Goal: Task Accomplishment & Management: Manage account settings

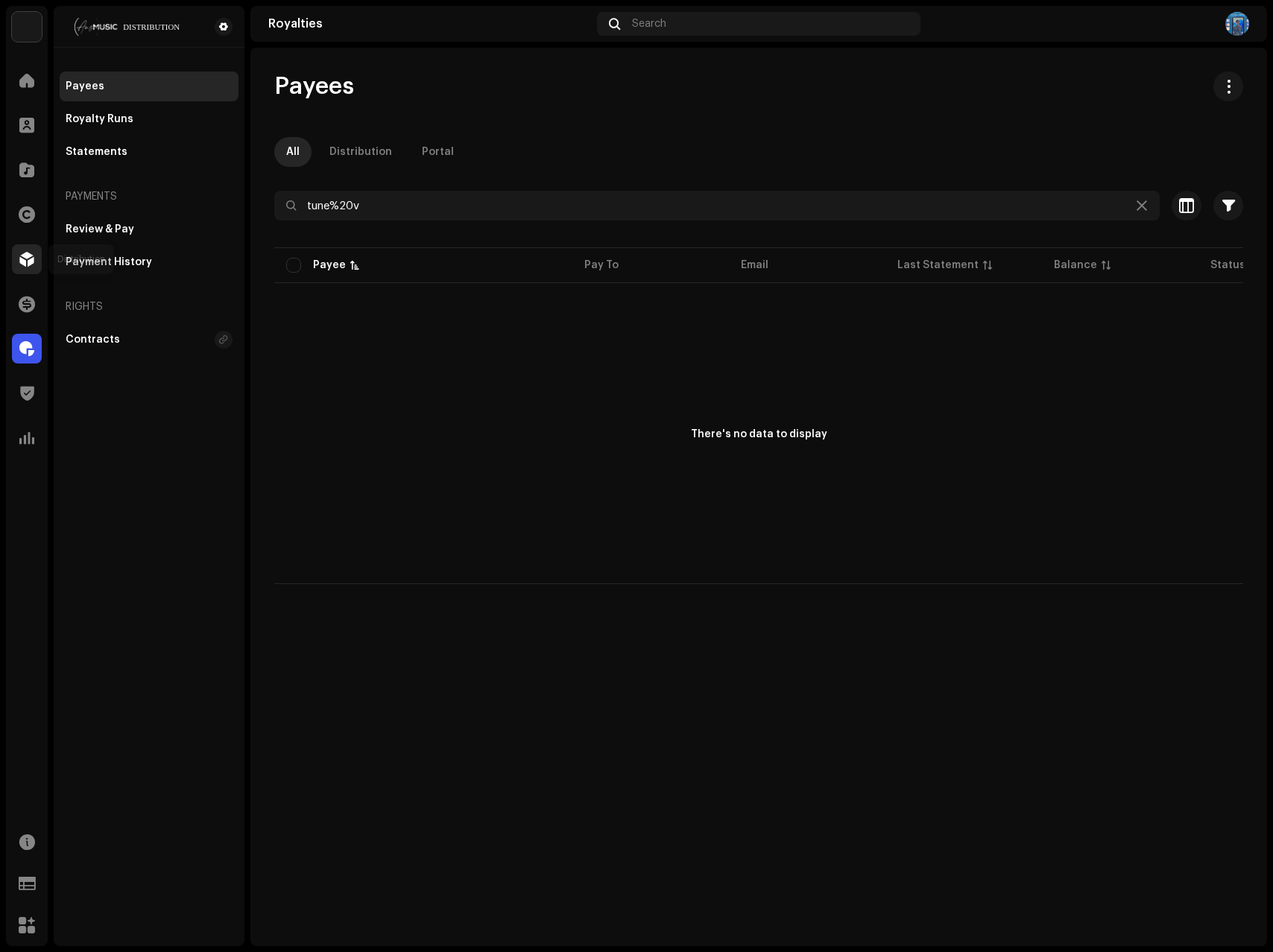
click at [39, 265] on div at bounding box center [26, 259] width 30 height 30
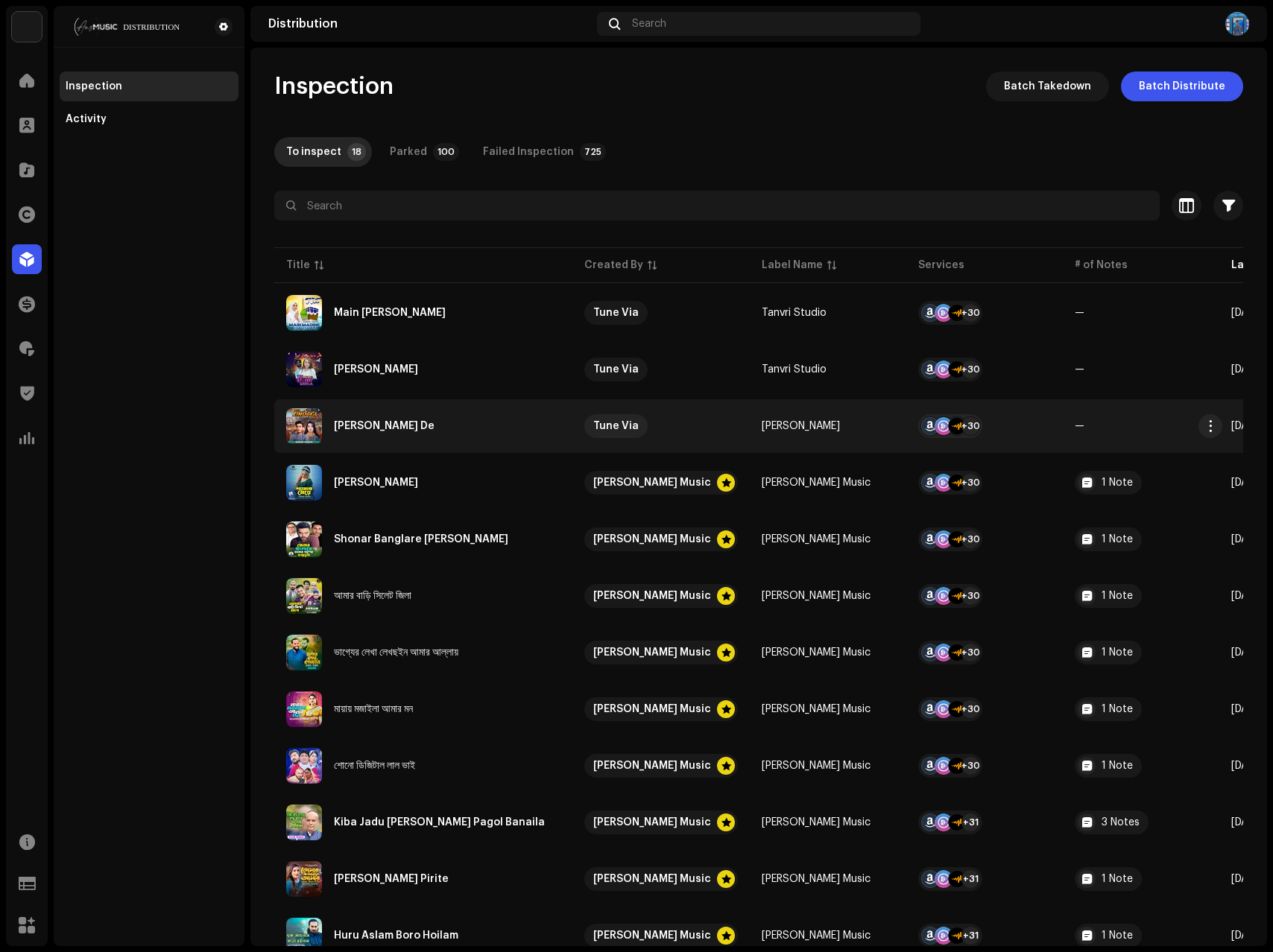
click at [465, 424] on div "Mele Zindagi De" at bounding box center [423, 425] width 274 height 36
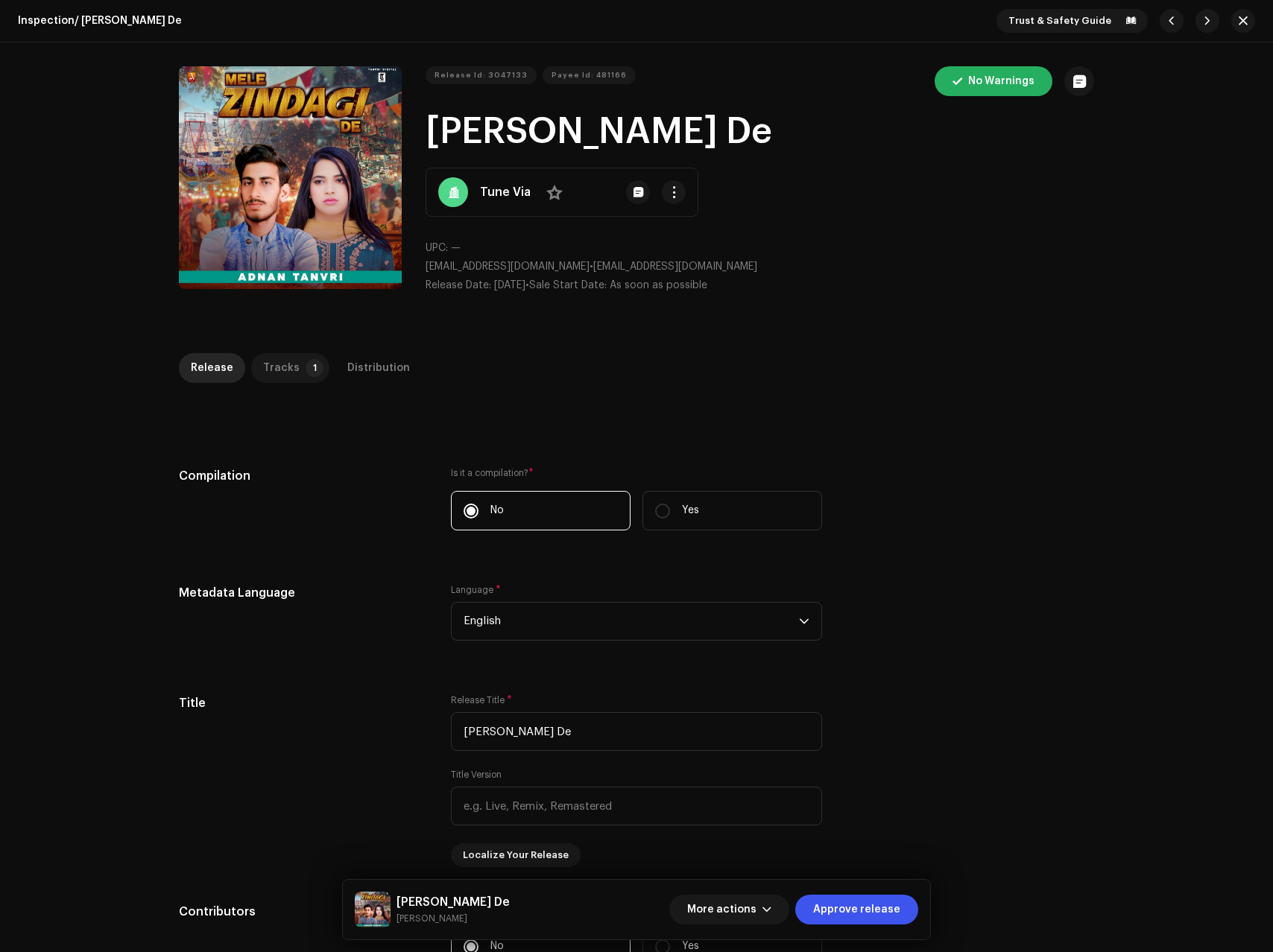
click at [281, 376] on div "Tracks" at bounding box center [282, 368] width 36 height 30
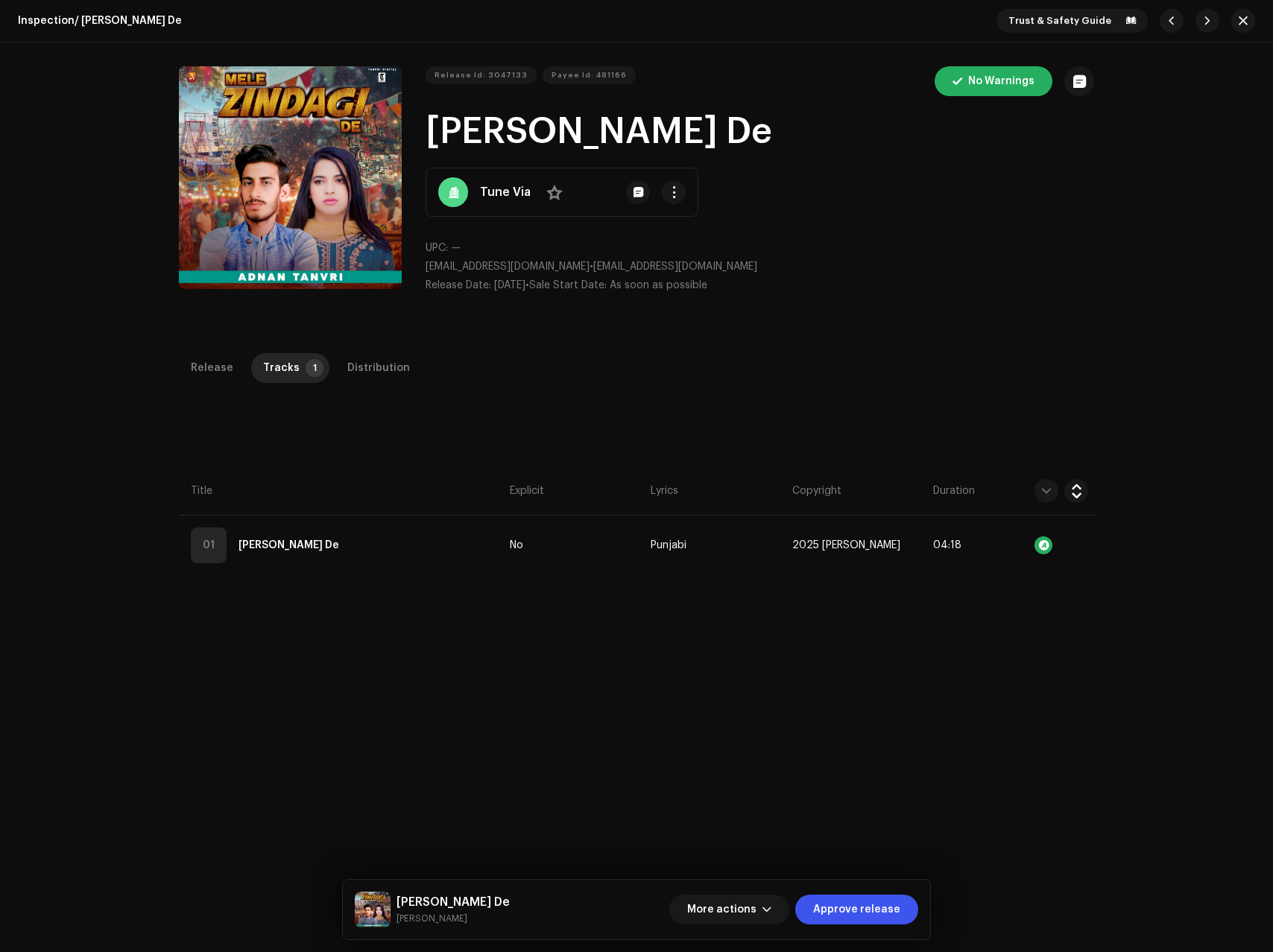
scroll to position [353, 0]
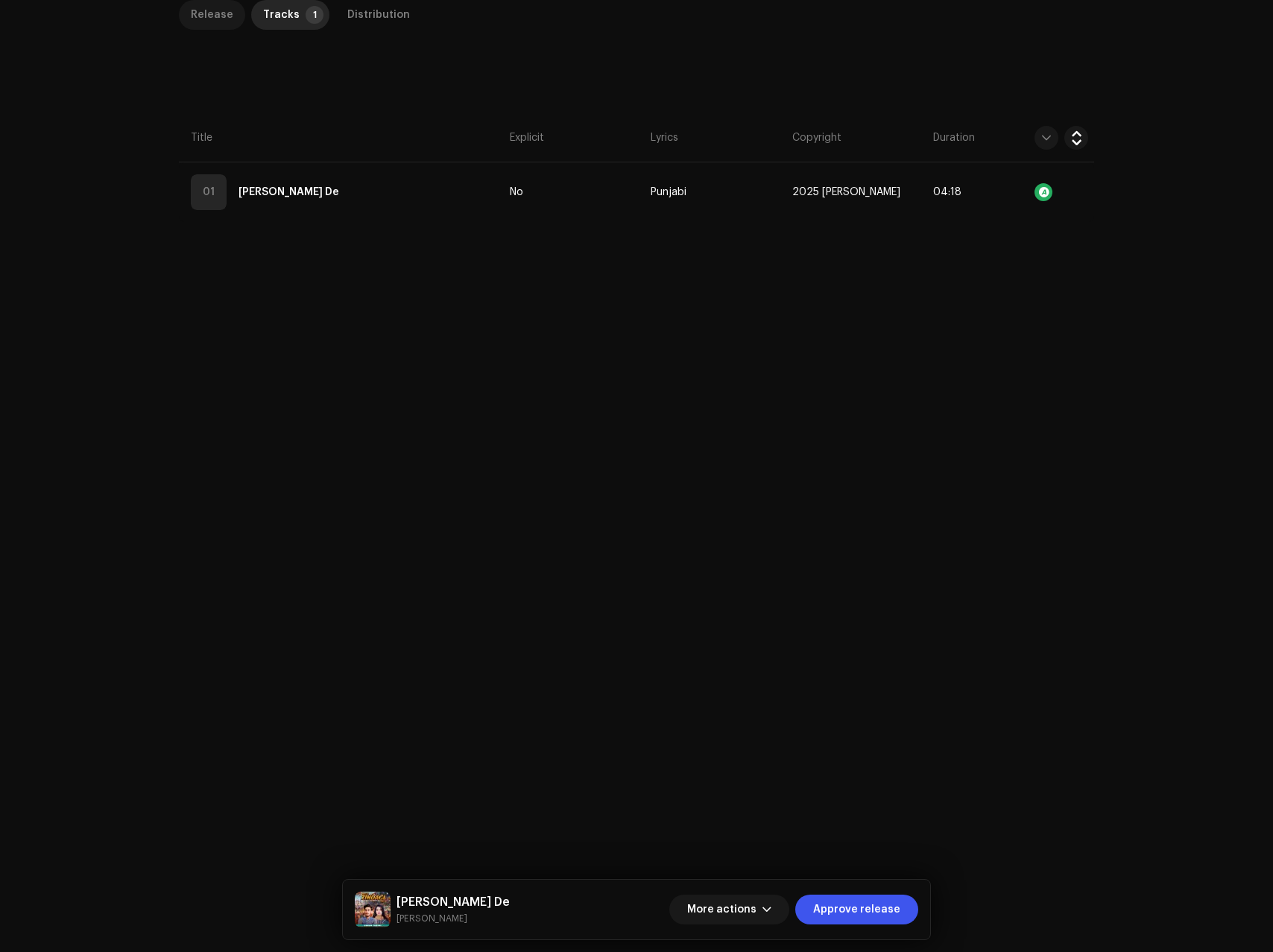
click at [211, 24] on div "Release" at bounding box center [211, 15] width 42 height 30
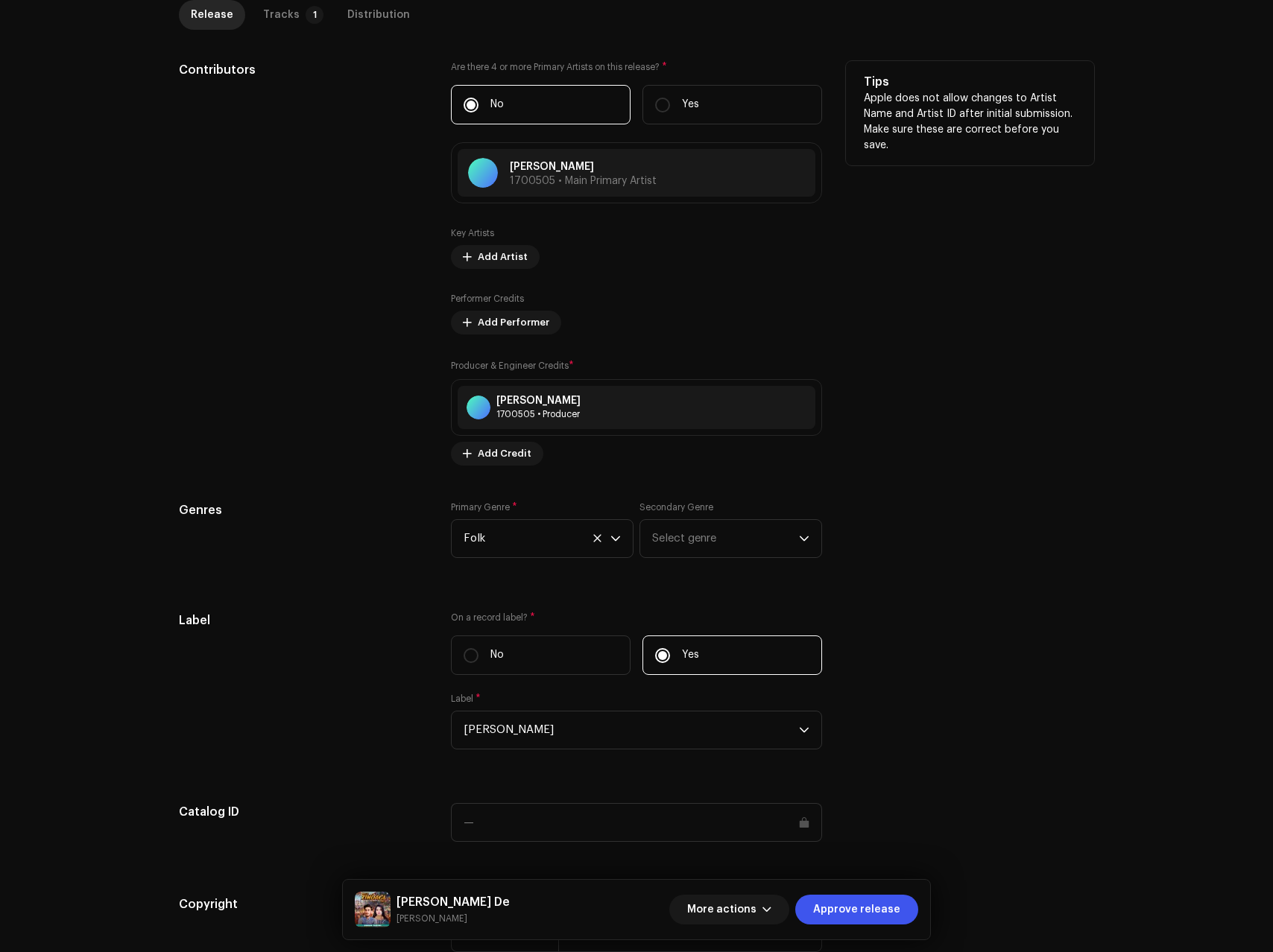
scroll to position [1041, 0]
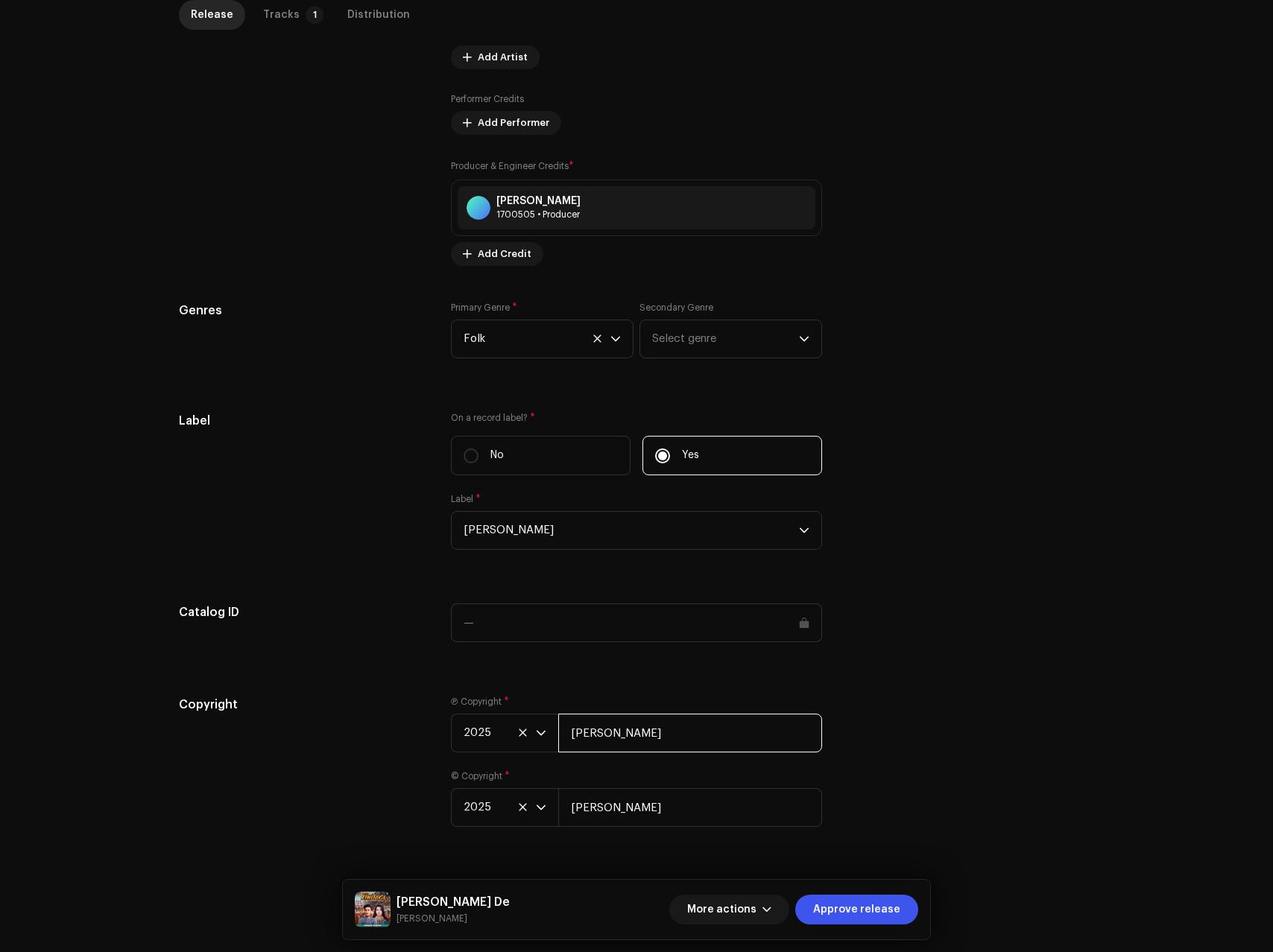
click at [685, 735] on input "Adnan Tanvri" at bounding box center [690, 732] width 264 height 39
type input "Adnan Tanvri, Distributed by ANS Music"
click at [692, 741] on input "Adnan Tanvri, Distributed by ANS Music" at bounding box center [690, 732] width 264 height 39
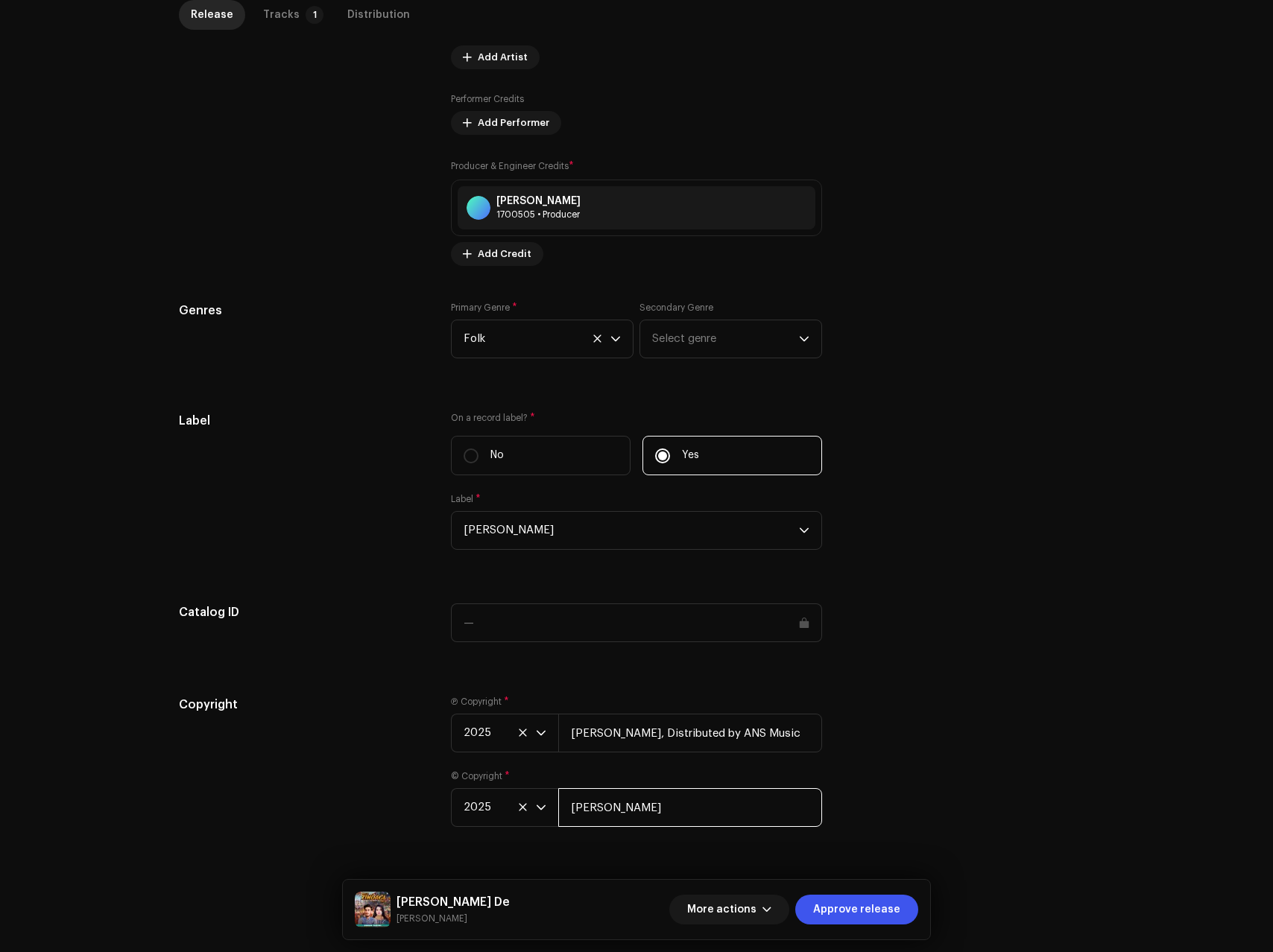
click at [667, 819] on input "Adnan Tanvri" at bounding box center [690, 808] width 264 height 39
paste input ", Distributed by ANS Music"
type input "Adnan Tanvri, Distributed by ANS Music"
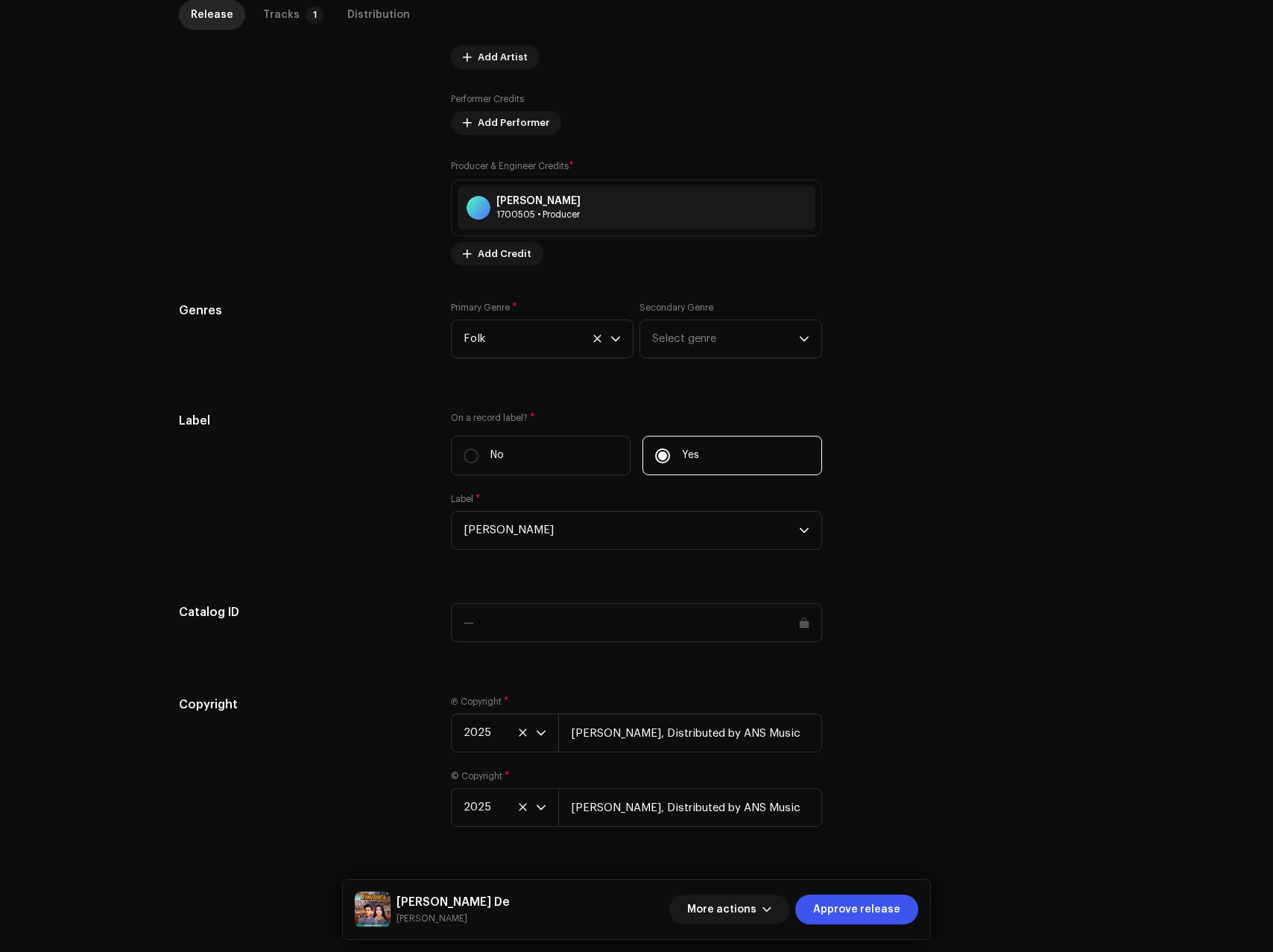
click at [363, 751] on div "Copyright" at bounding box center [303, 770] width 248 height 149
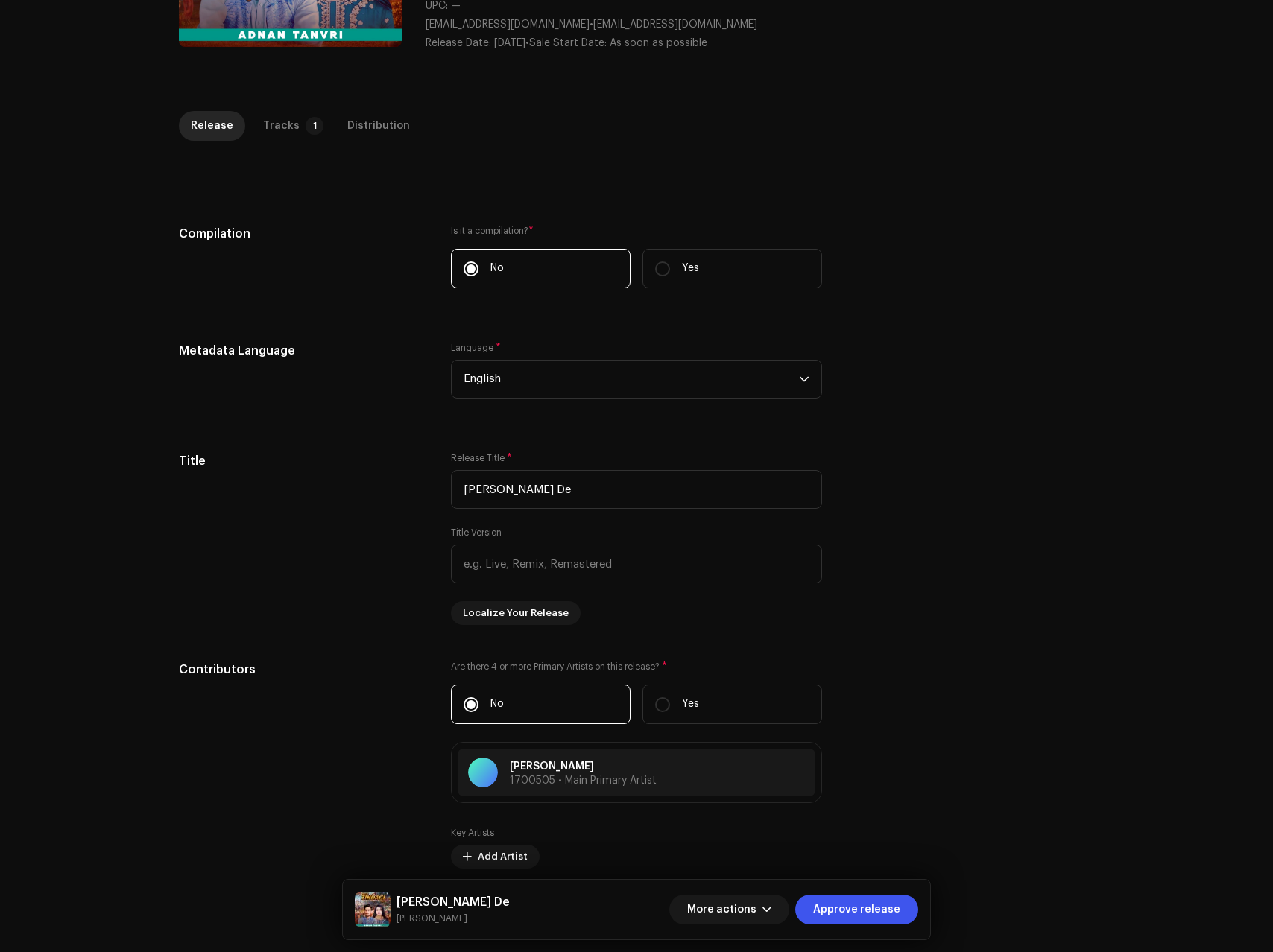
scroll to position [0, 0]
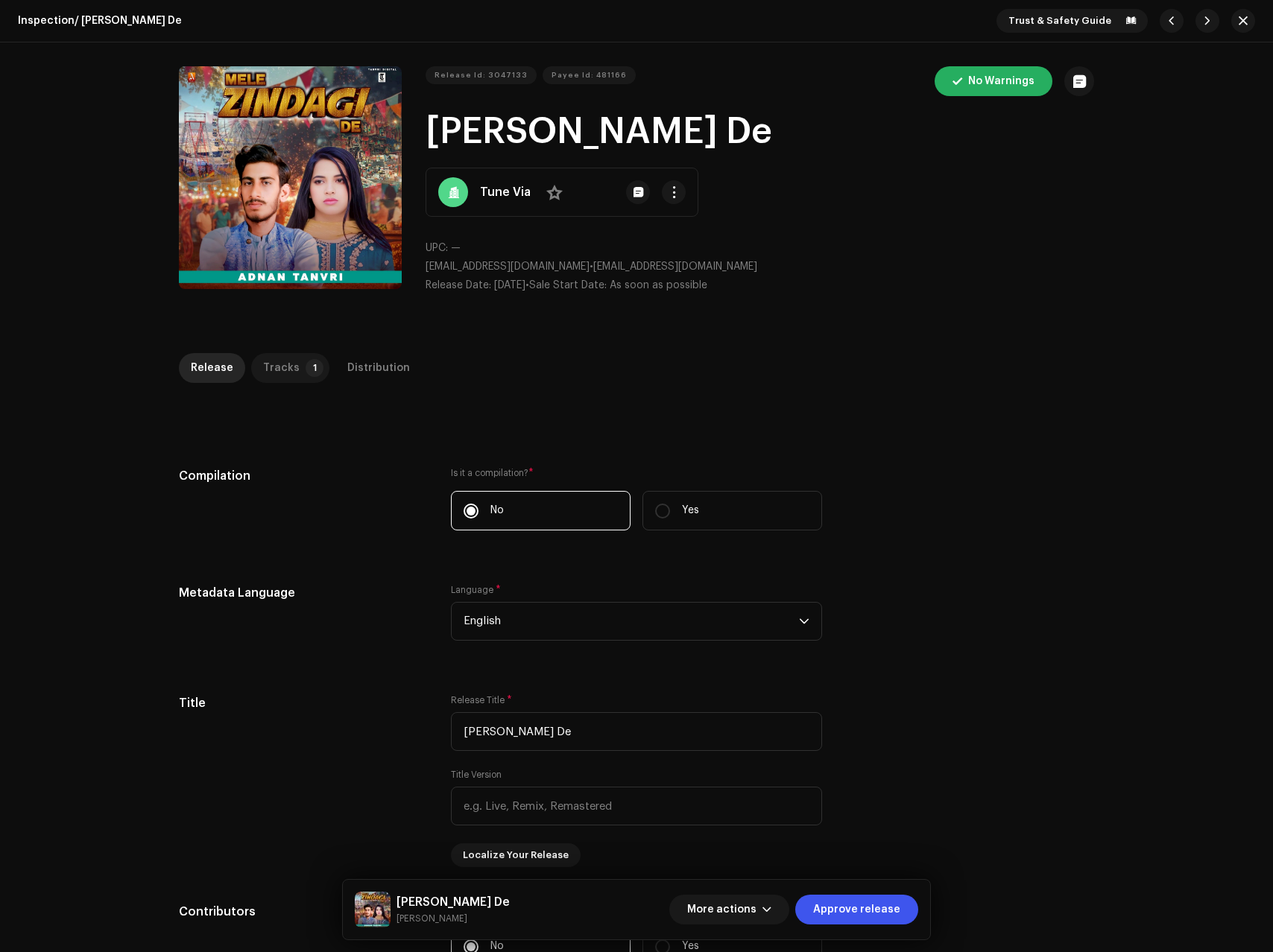
click at [286, 382] on div "Release Tracks 1 Distribution" at bounding box center [637, 374] width 915 height 42
click at [287, 373] on div "Tracks" at bounding box center [282, 368] width 36 height 30
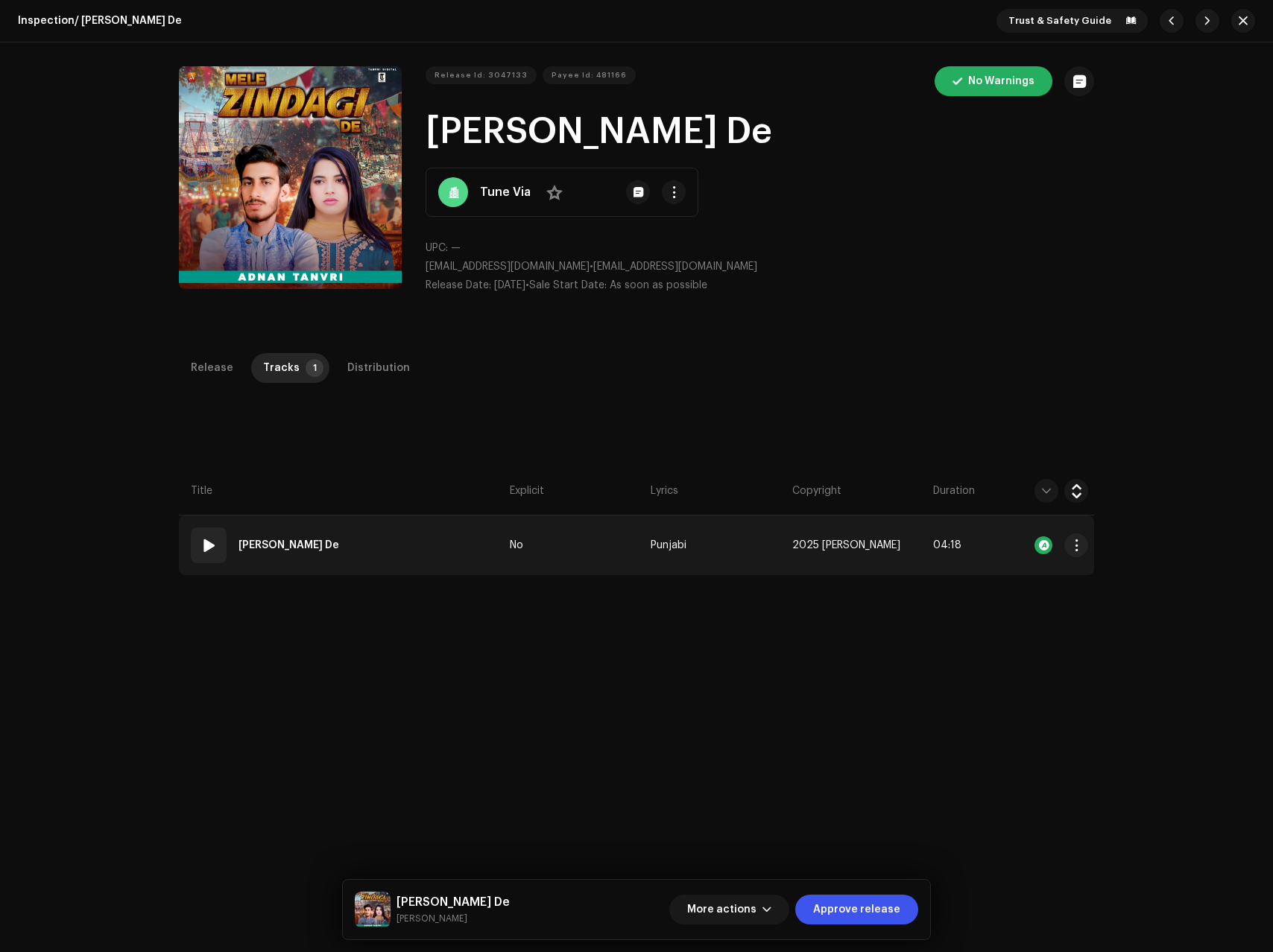
click at [316, 547] on div "Mele Zindagi De" at bounding box center [292, 545] width 107 height 30
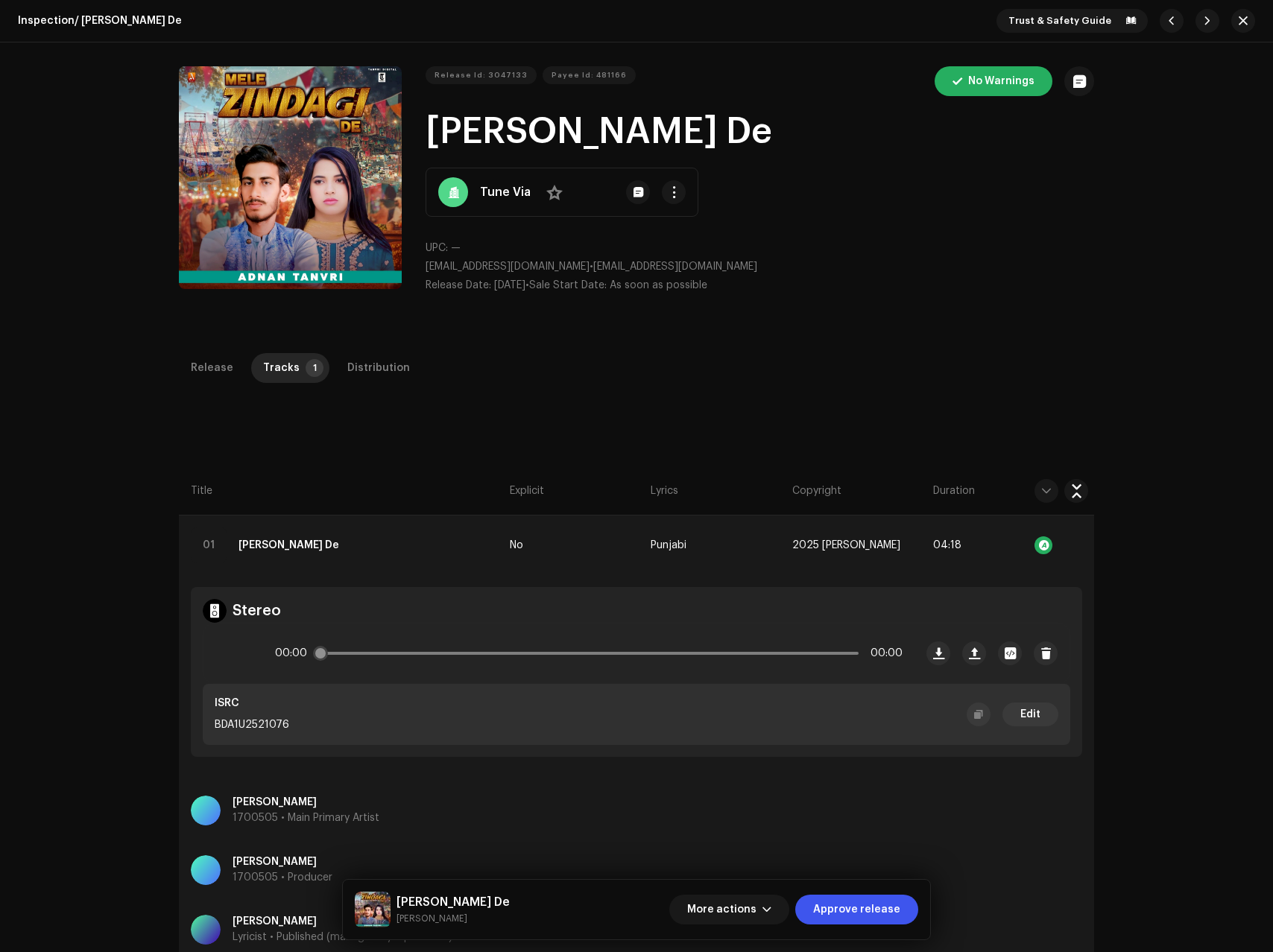
scroll to position [353, 0]
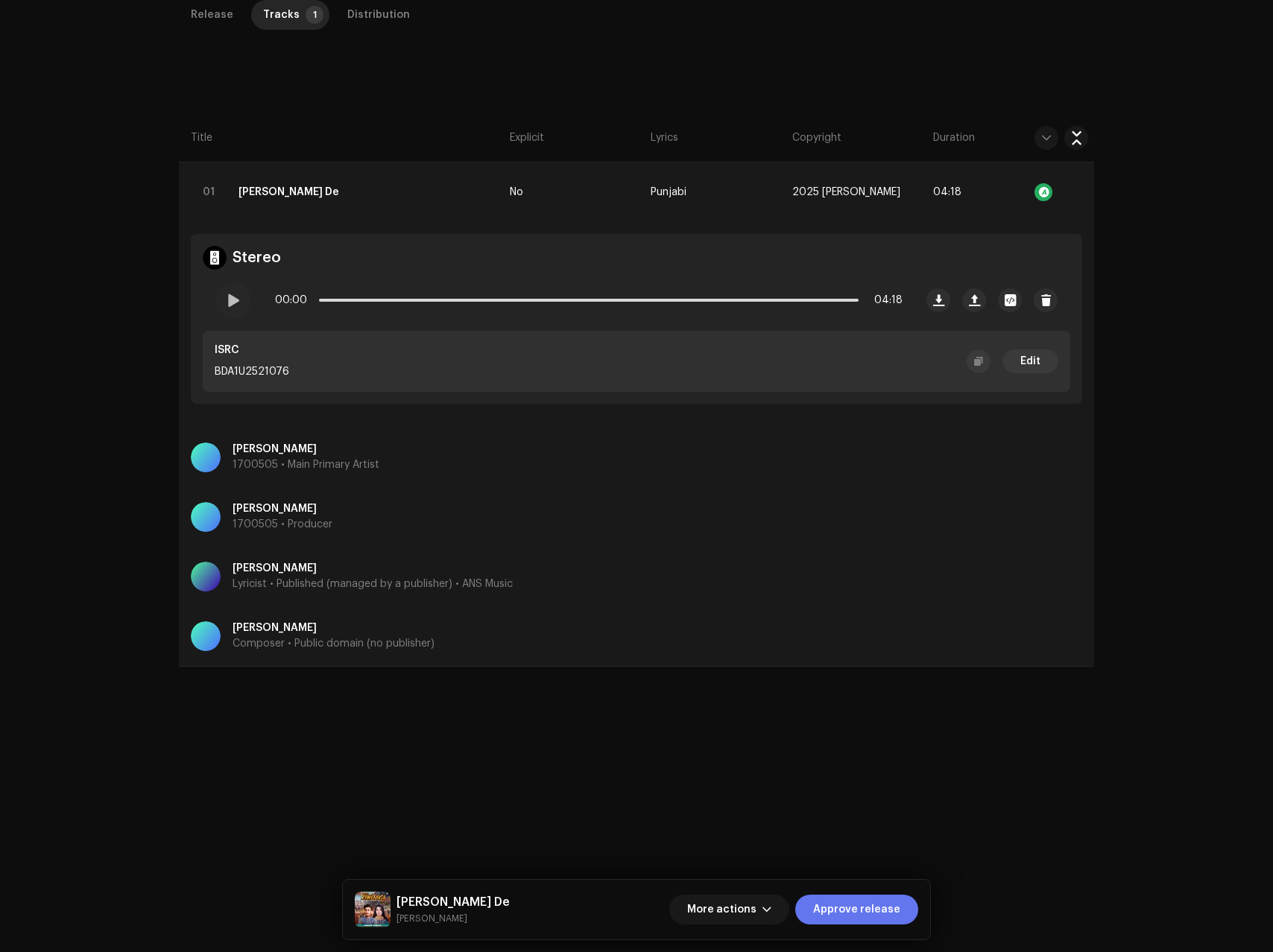
click at [864, 912] on span "Approve release" at bounding box center [857, 910] width 88 height 30
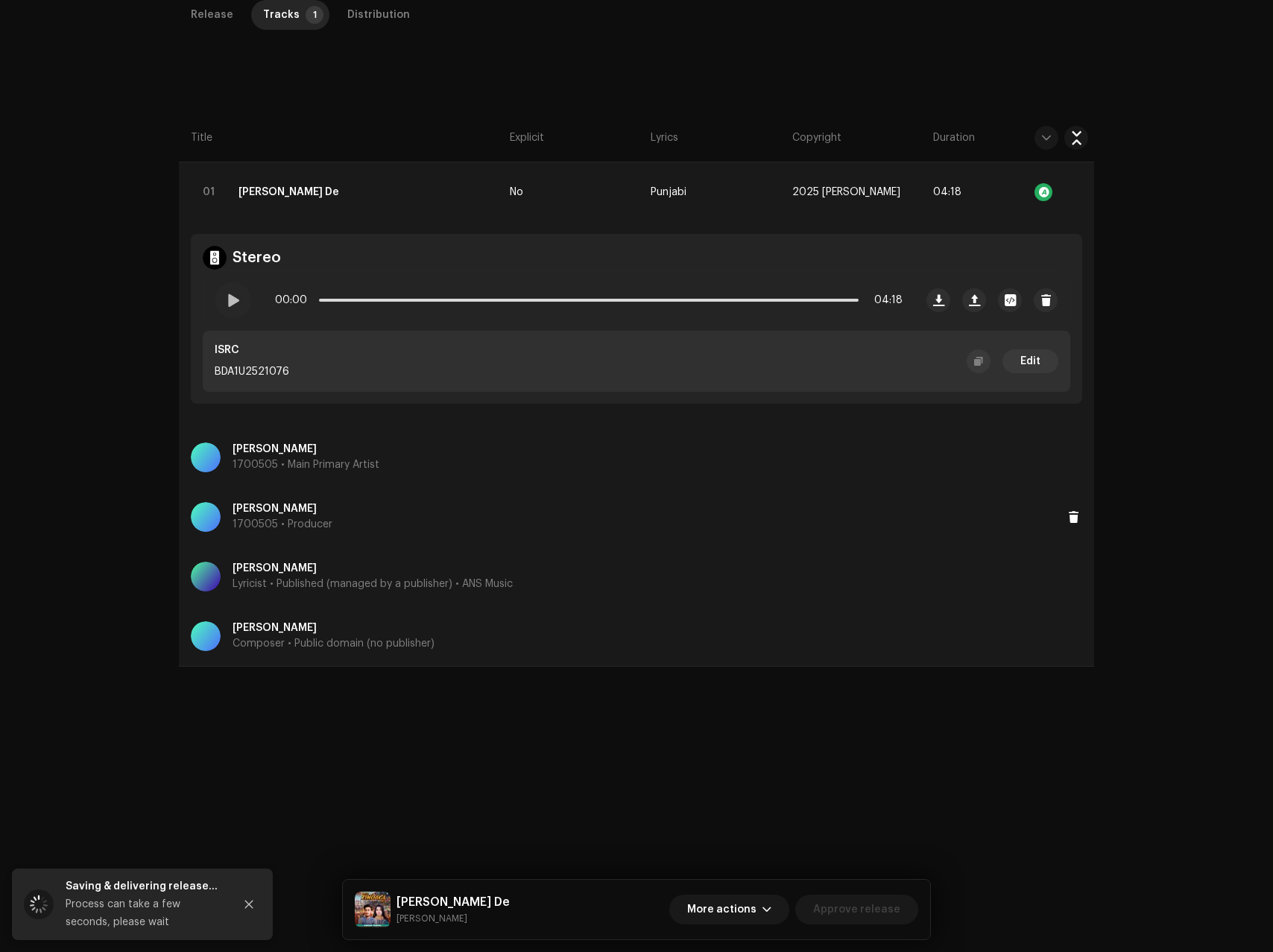
scroll to position [0, 0]
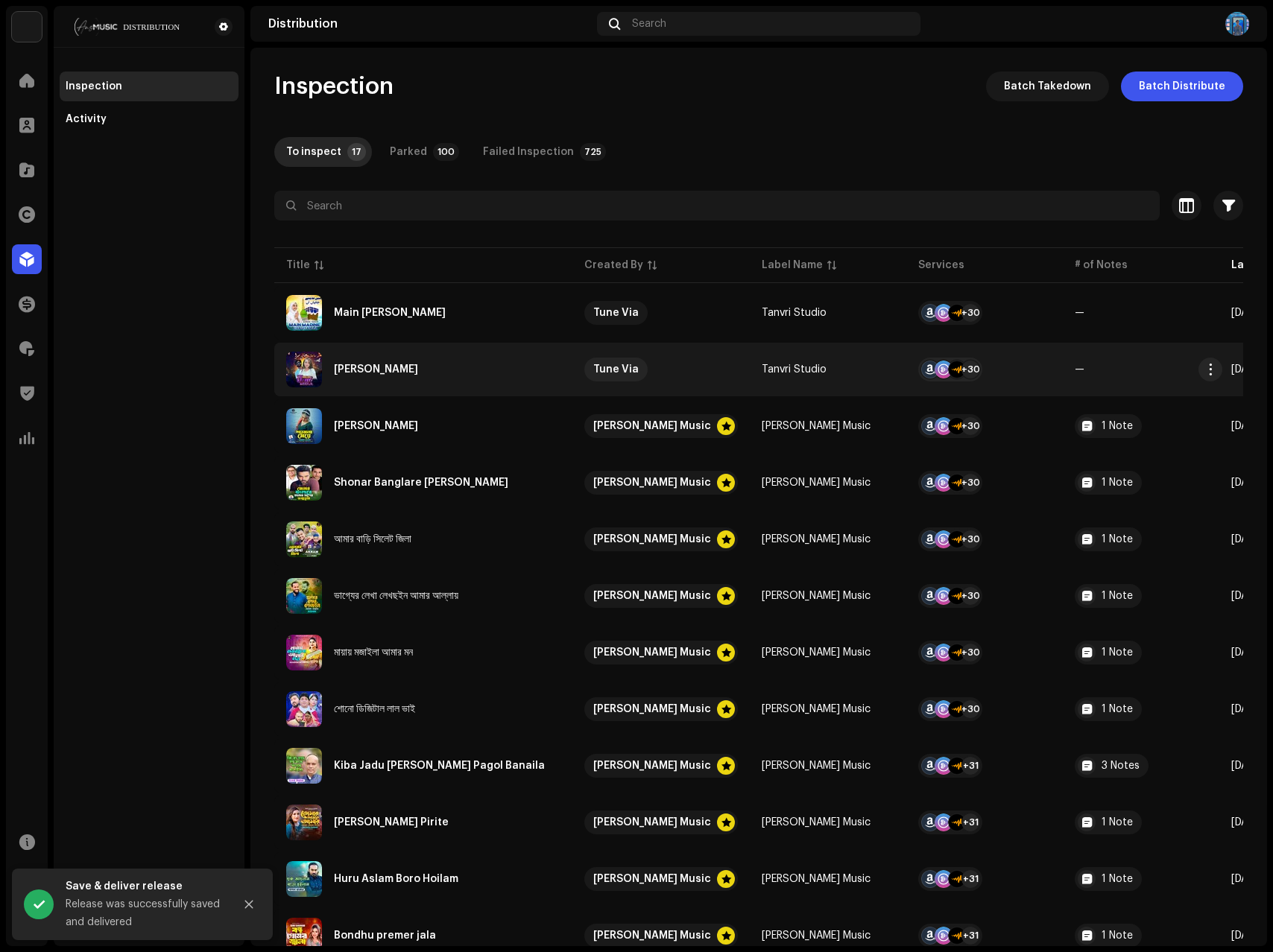
click at [438, 363] on div "[PERSON_NAME]" at bounding box center [423, 369] width 274 height 36
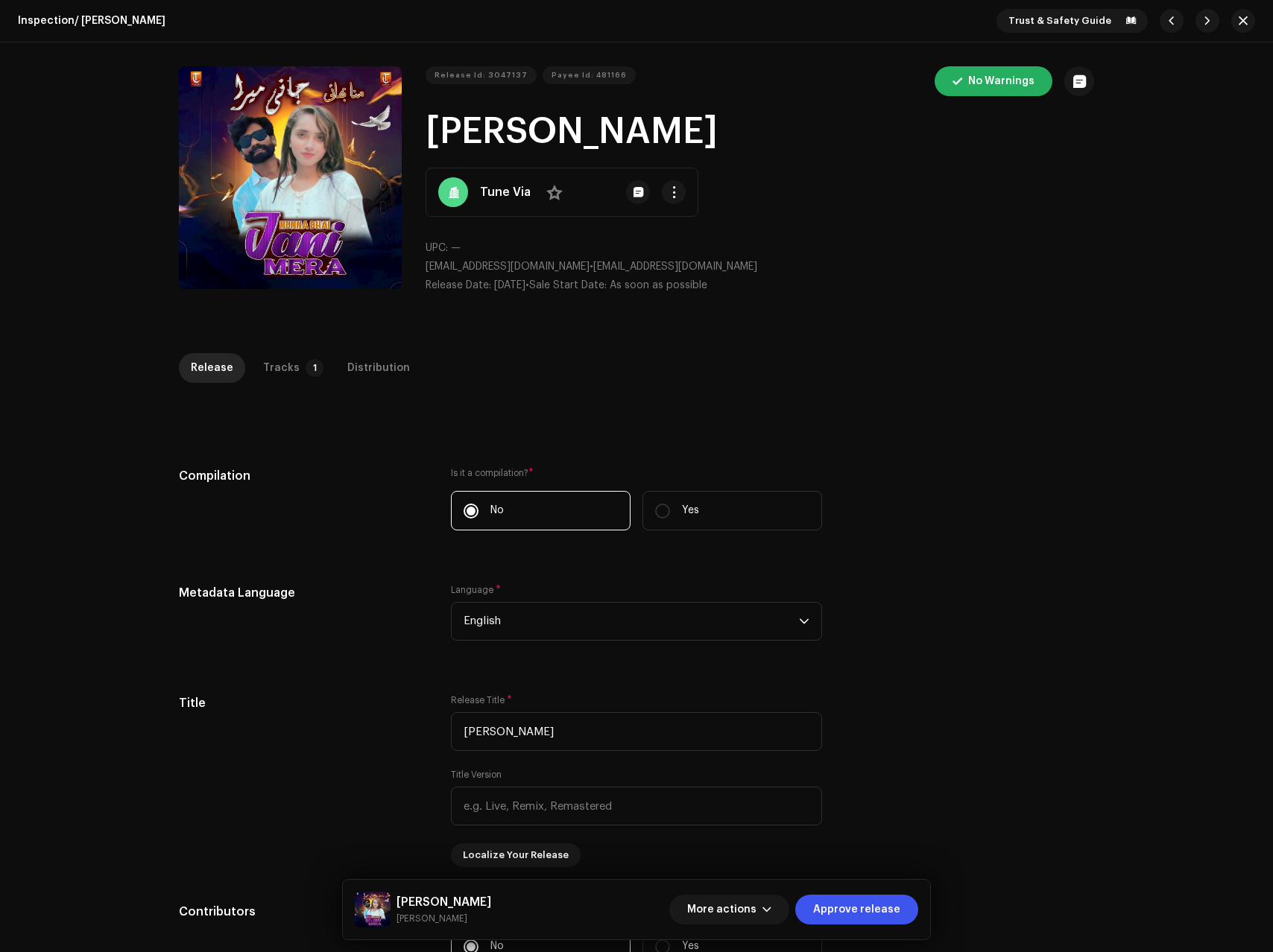
scroll to position [1041, 0]
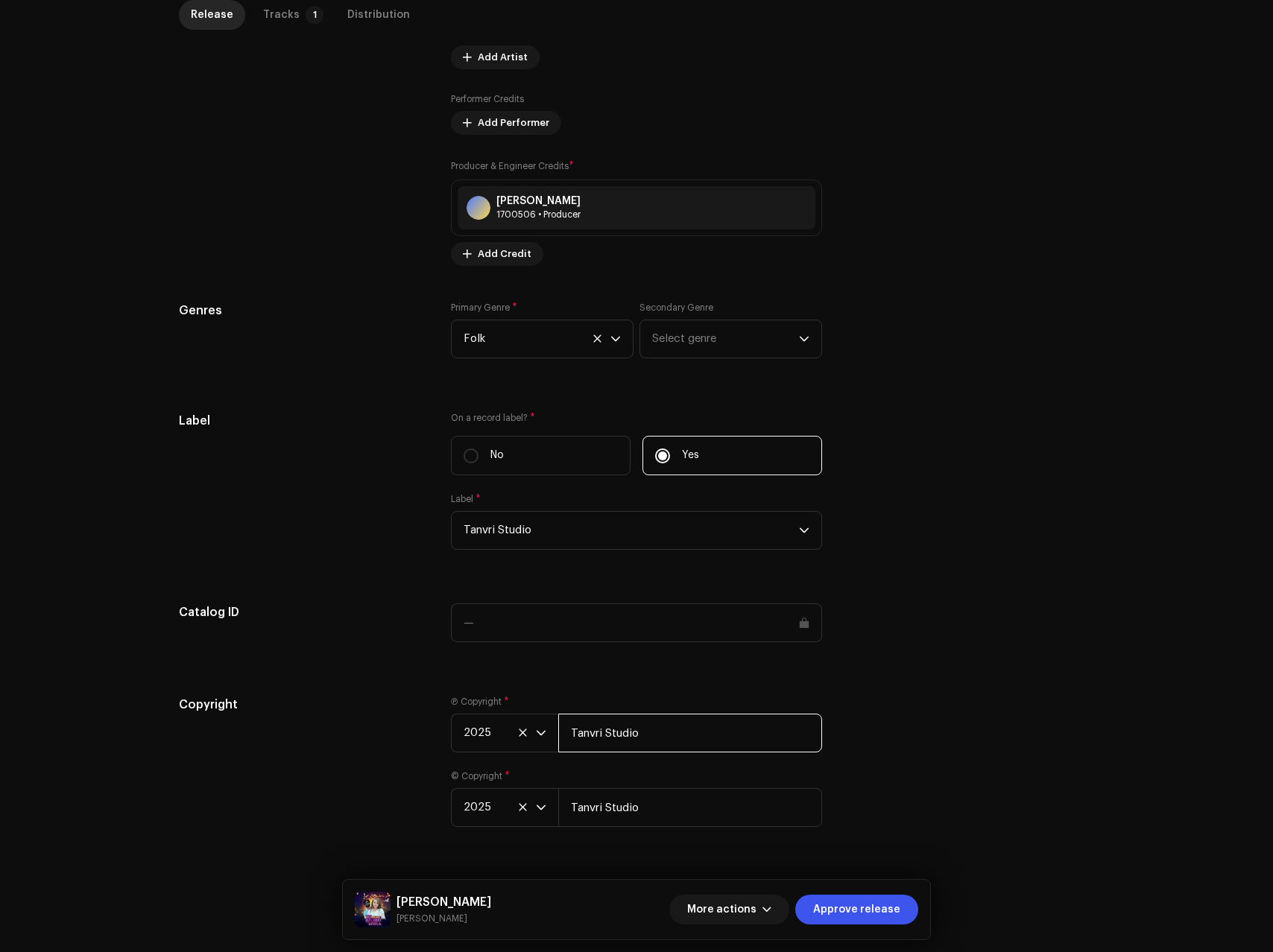
click at [696, 730] on input "Tanvri Studio" at bounding box center [690, 732] width 264 height 39
type input "Tanvri Studio, Distributed by ANS Music"
click at [678, 809] on input "Tanvri Studio" at bounding box center [690, 808] width 264 height 39
type input "Tanvri Studio, Distributed by ANS Music"
click at [337, 755] on div "Copyright" at bounding box center [303, 770] width 248 height 149
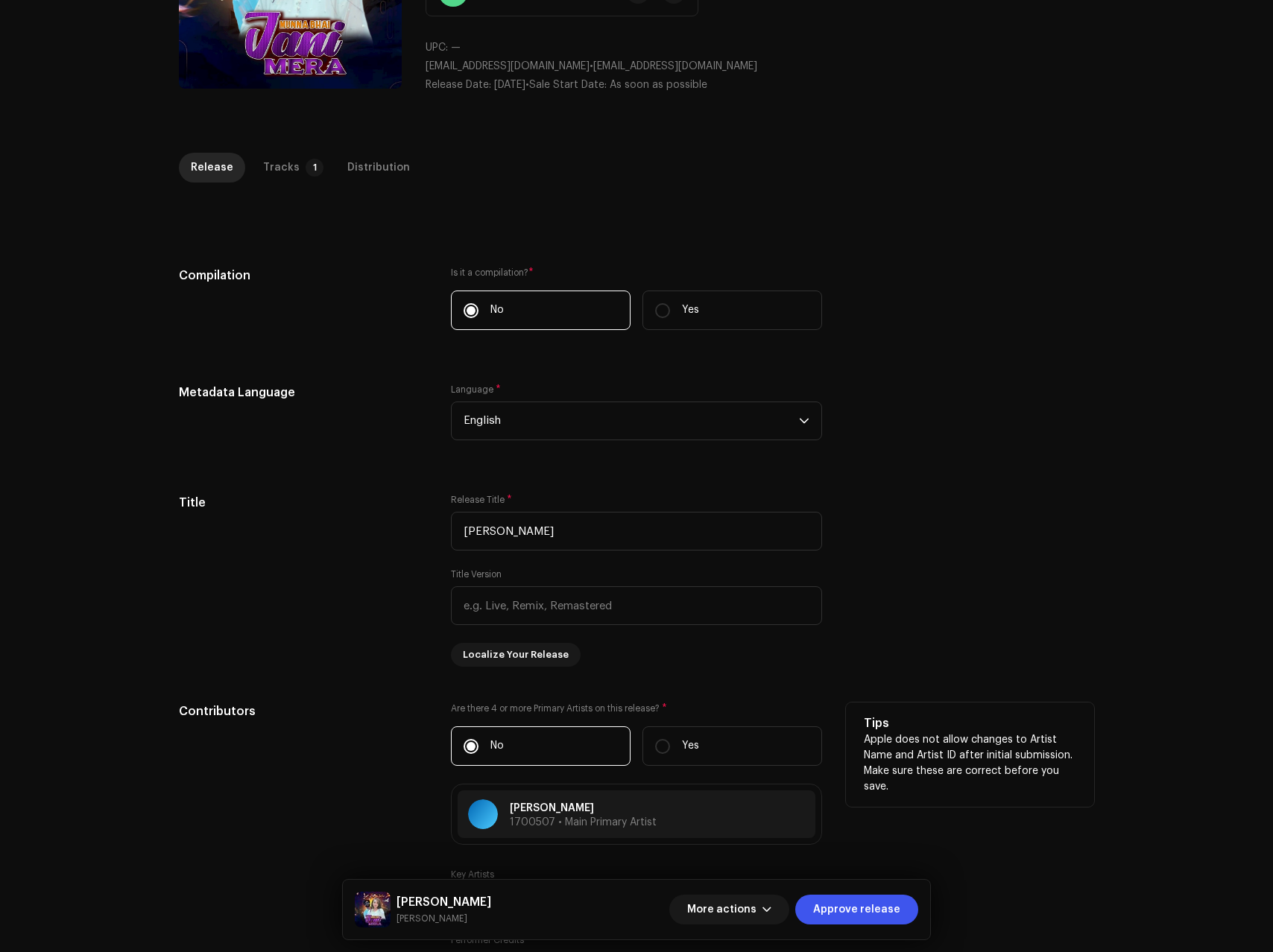
scroll to position [0, 0]
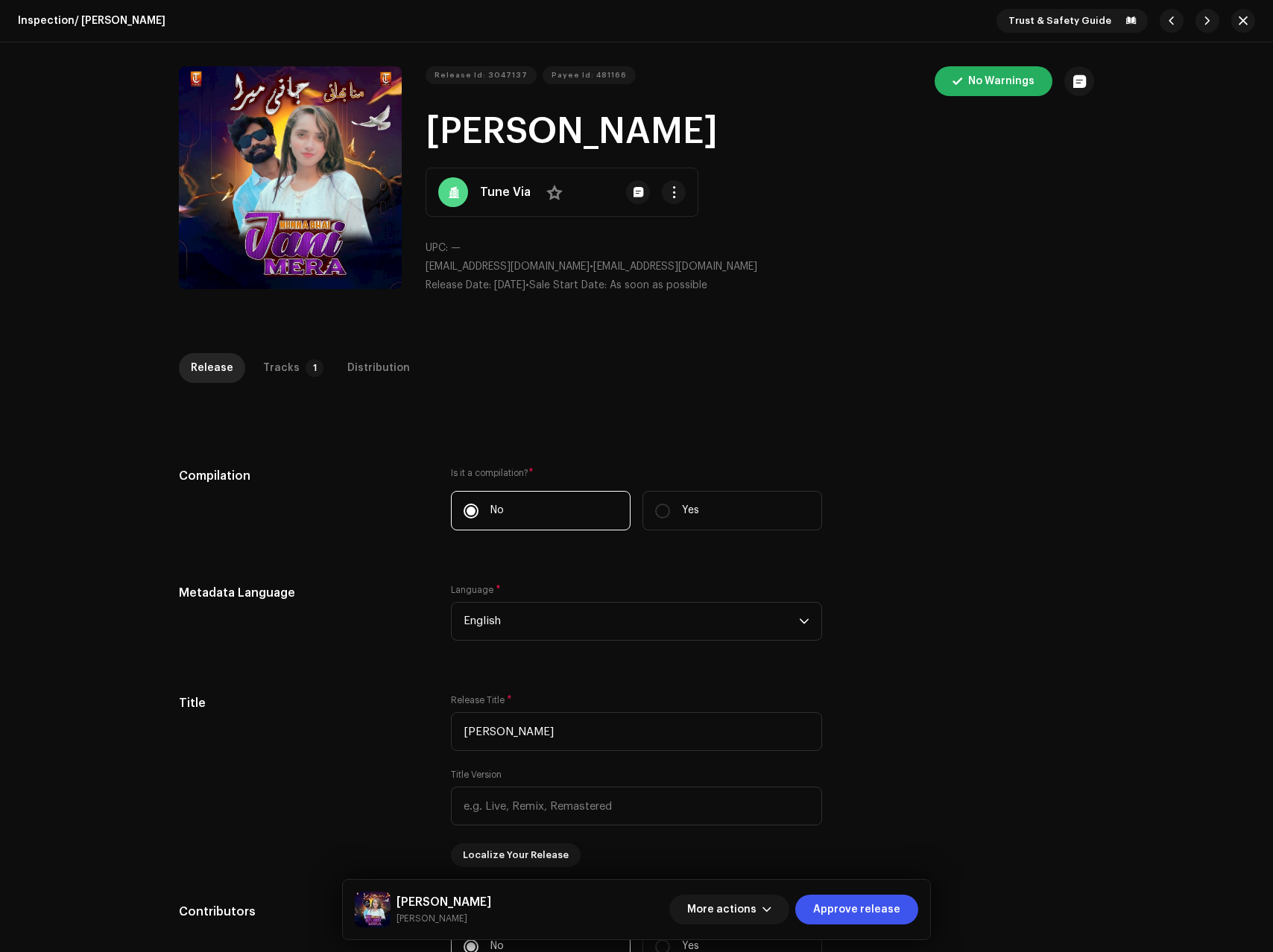
click at [300, 384] on div "Release Tracks 1 Distribution" at bounding box center [637, 374] width 915 height 42
click at [306, 372] on p-badge "1" at bounding box center [315, 368] width 18 height 18
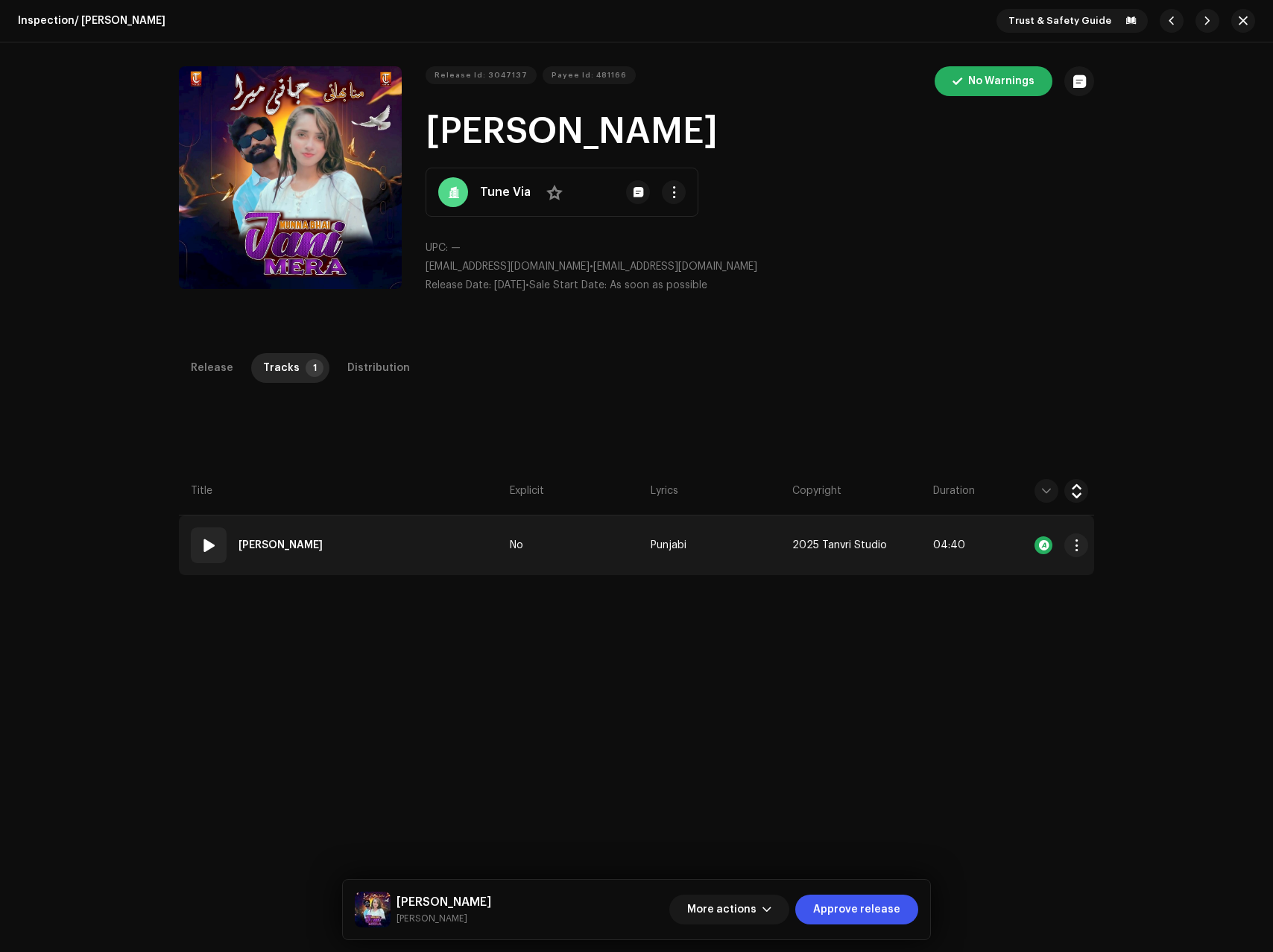
click at [411, 528] on td "01 Jani Mera" at bounding box center [341, 545] width 325 height 59
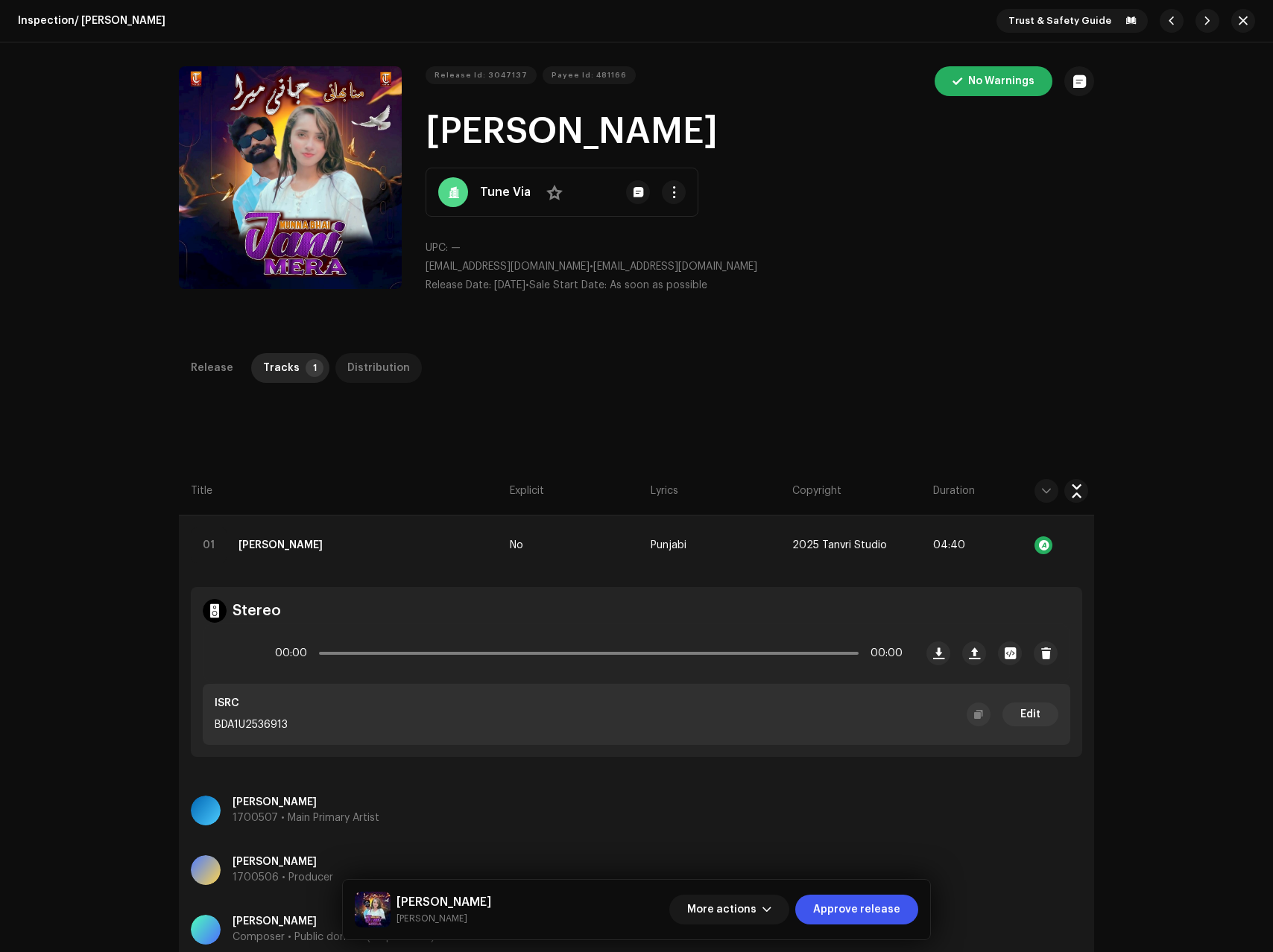
click at [347, 359] on div "Distribution" at bounding box center [378, 368] width 63 height 30
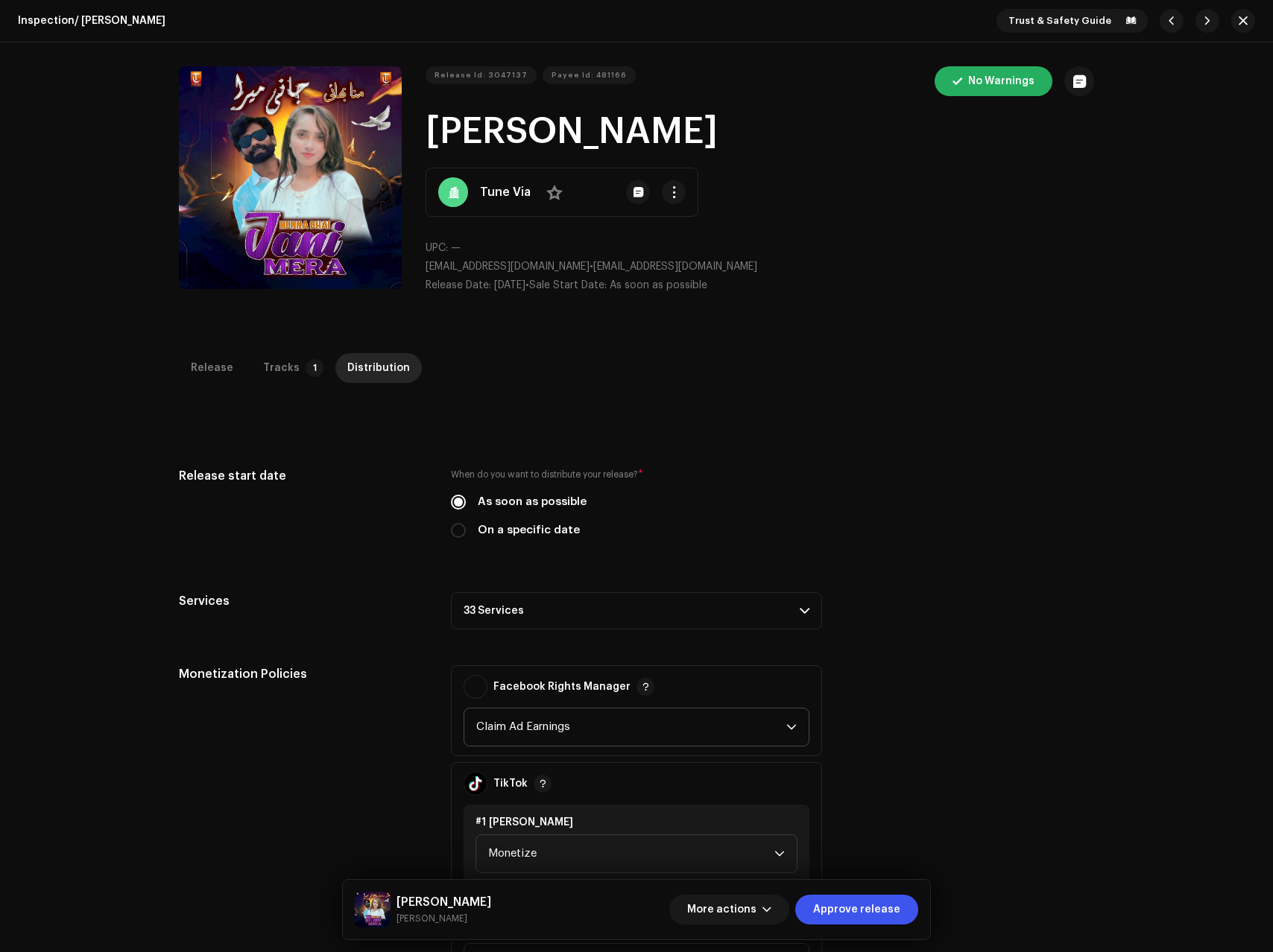
scroll to position [236, 0]
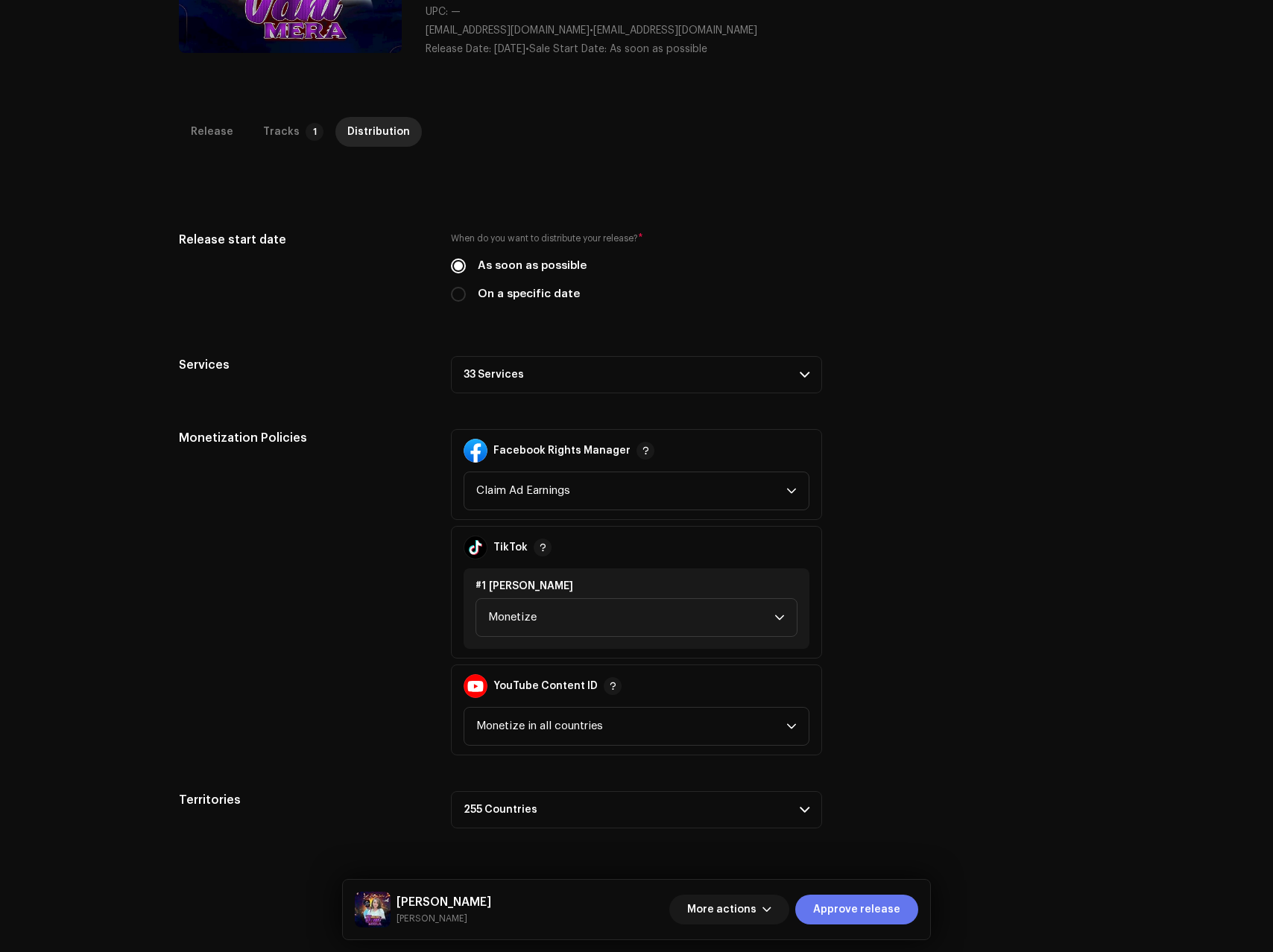
click at [883, 919] on span "Approve release" at bounding box center [857, 910] width 88 height 30
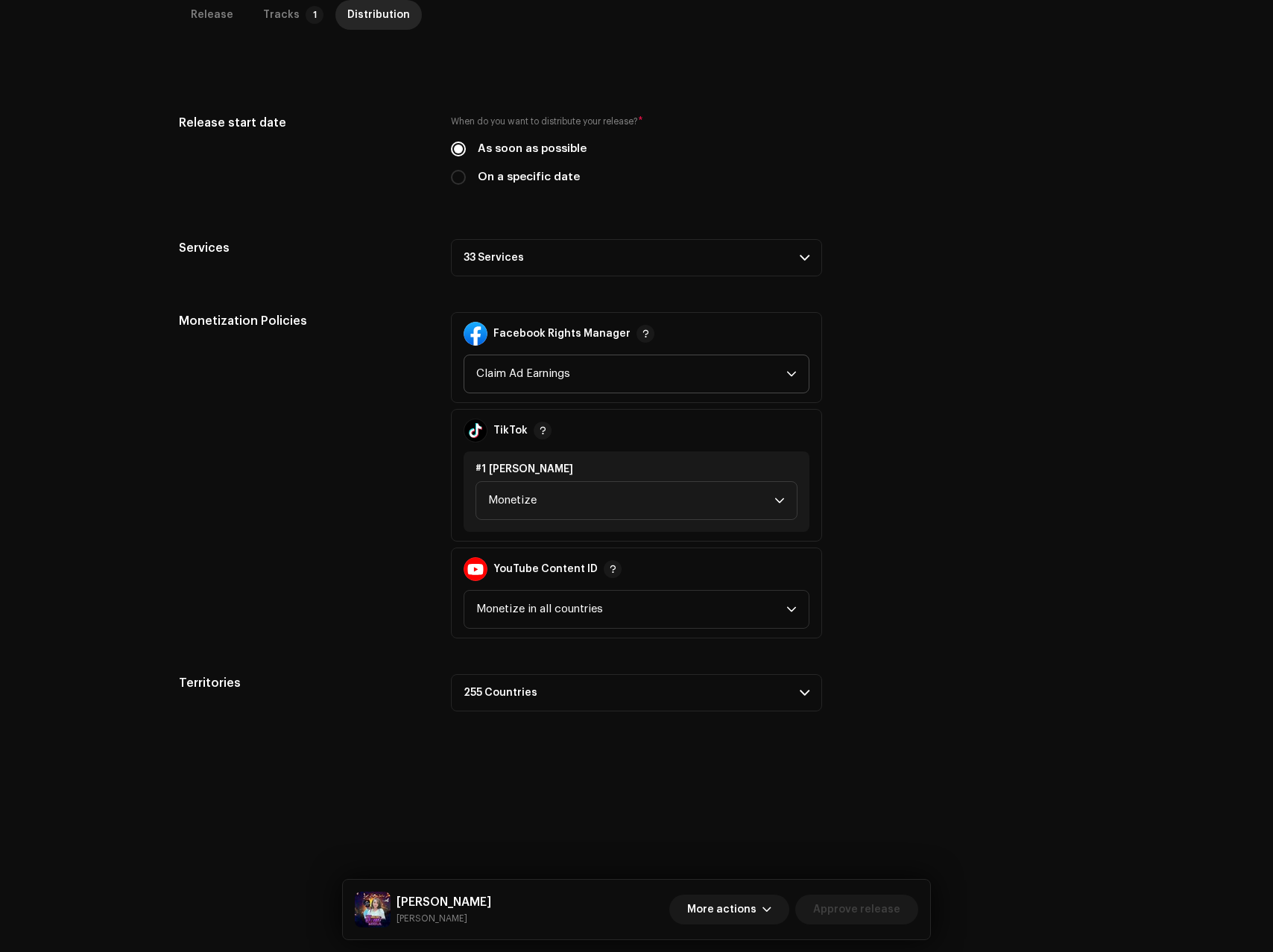
scroll to position [0, 0]
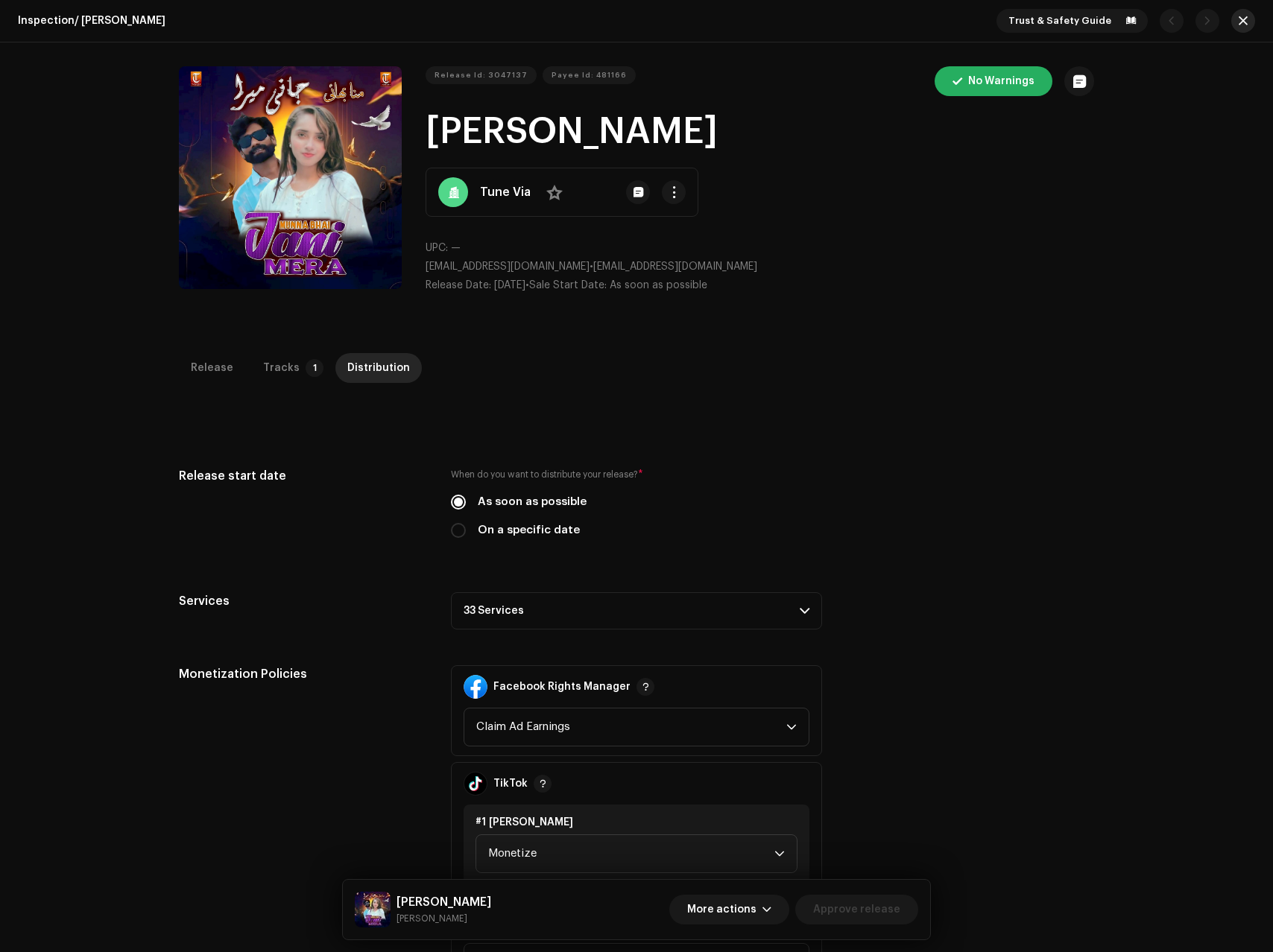
click at [1239, 26] on span "button" at bounding box center [1243, 21] width 9 height 12
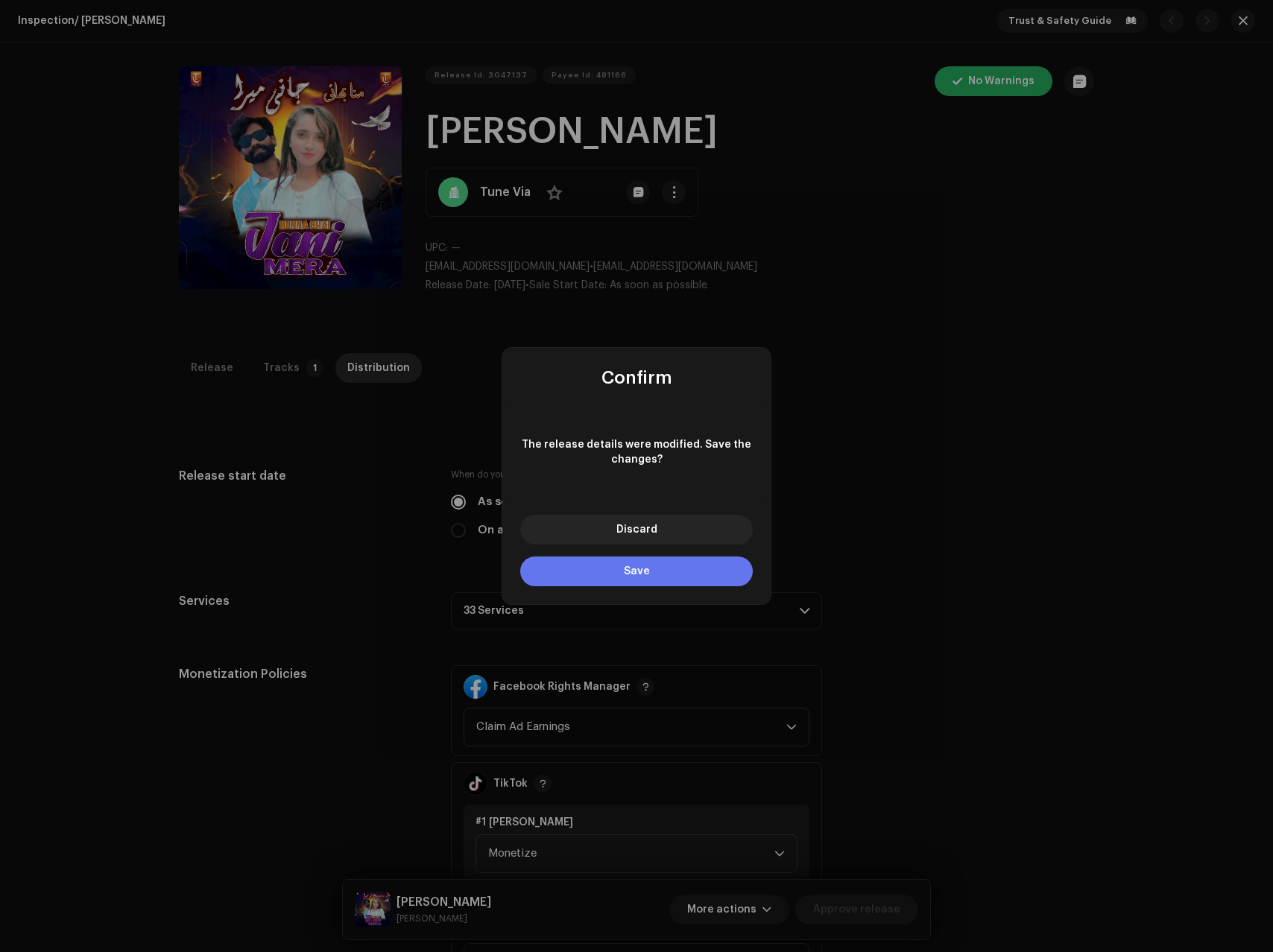
click at [628, 574] on span "Save" at bounding box center [637, 571] width 26 height 11
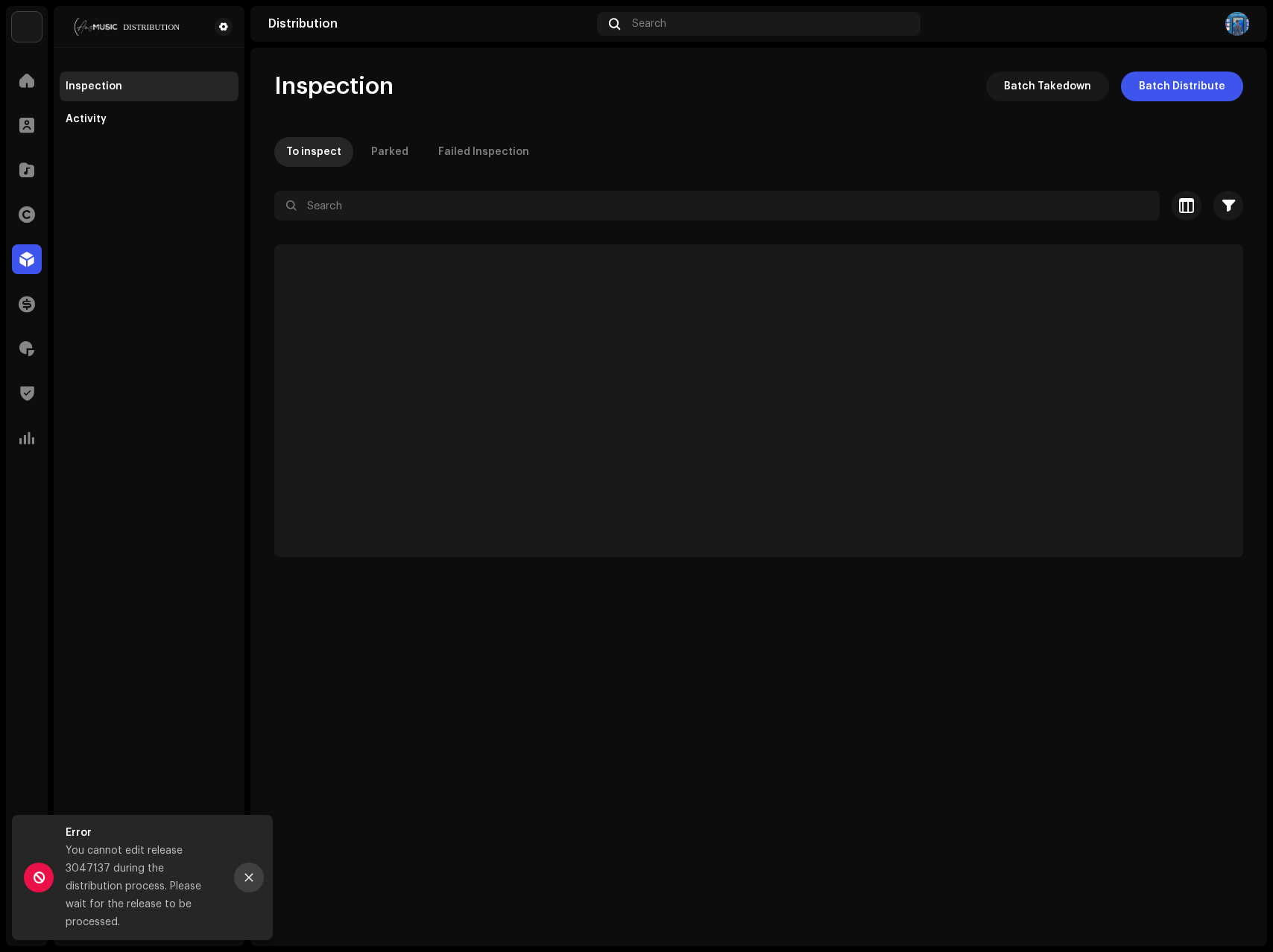
click at [259, 888] on button "Close" at bounding box center [249, 878] width 30 height 30
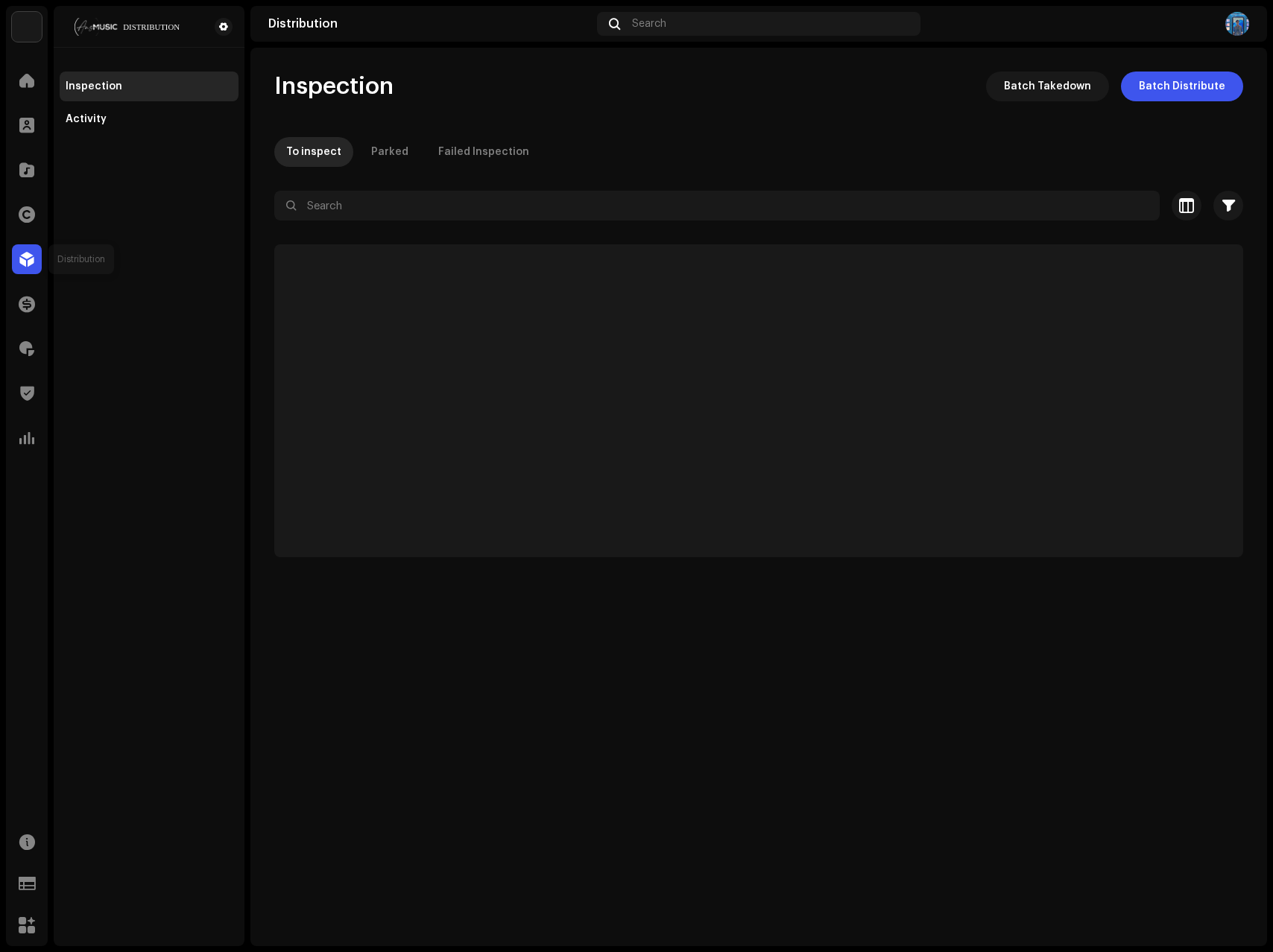
click at [21, 255] on span at bounding box center [26, 259] width 15 height 12
click at [107, 125] on div "Activity" at bounding box center [149, 119] width 167 height 12
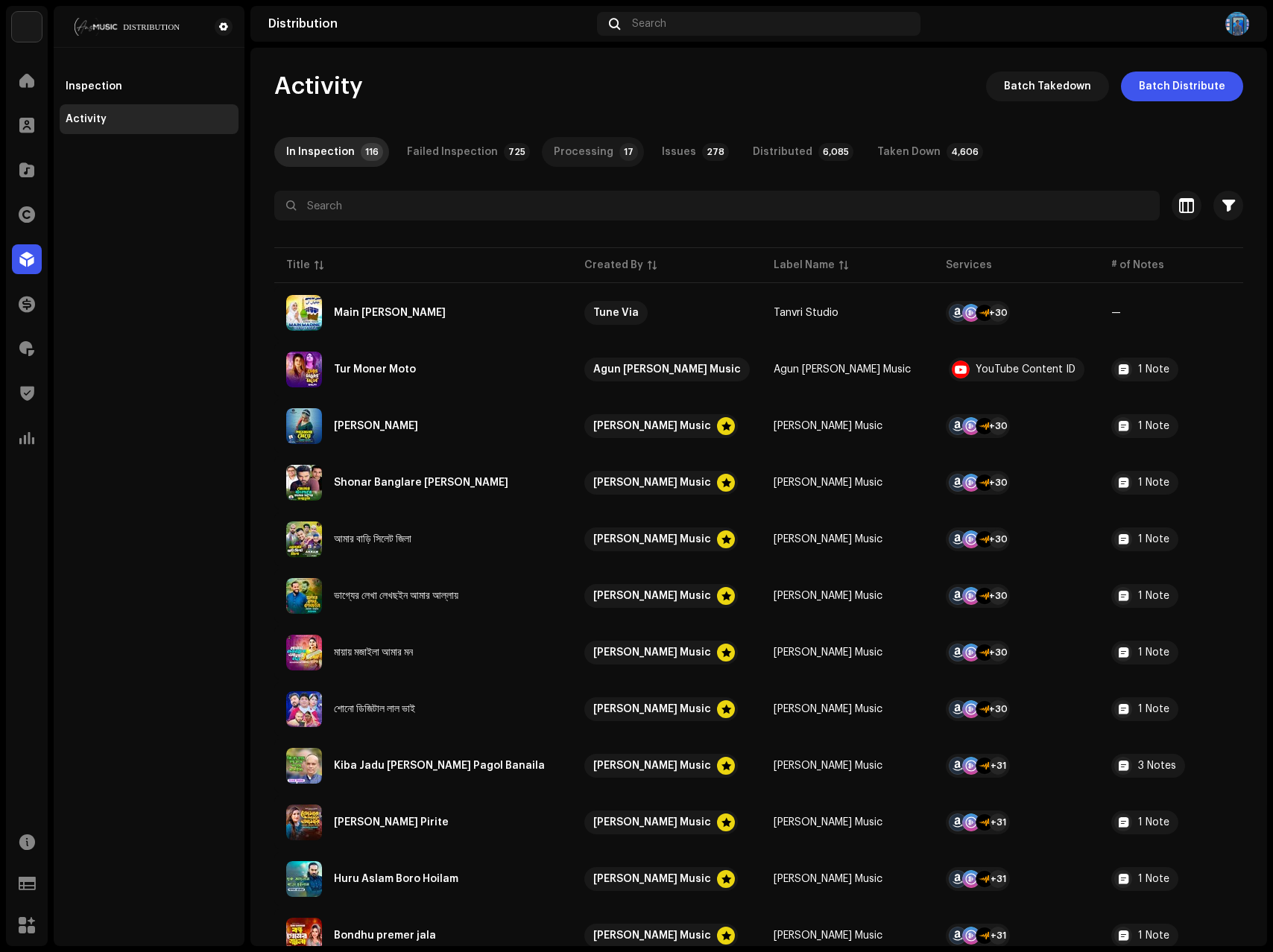
click at [596, 156] on div "Processing" at bounding box center [583, 152] width 59 height 30
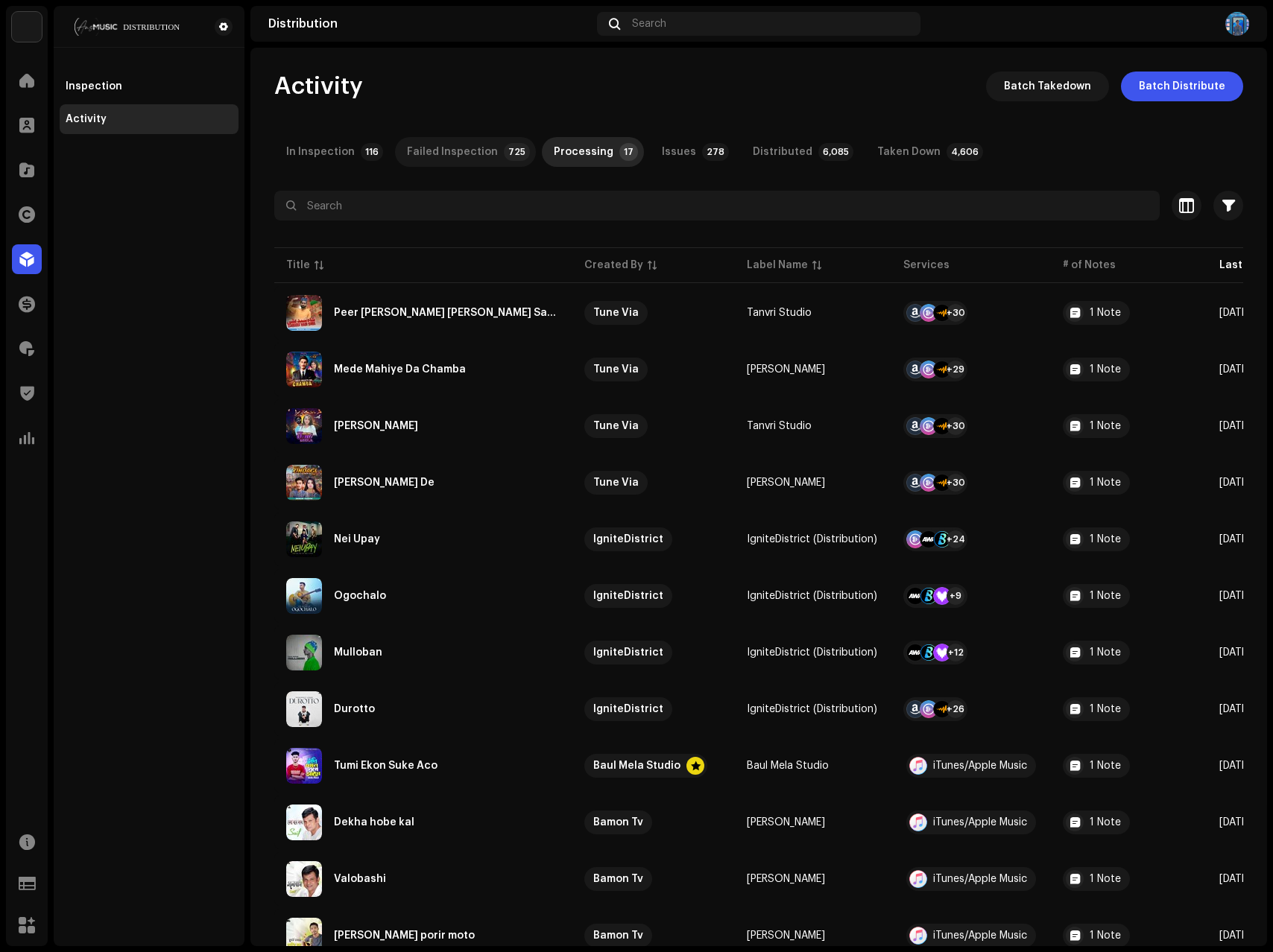
click at [478, 149] on div "Failed Inspection" at bounding box center [453, 152] width 91 height 30
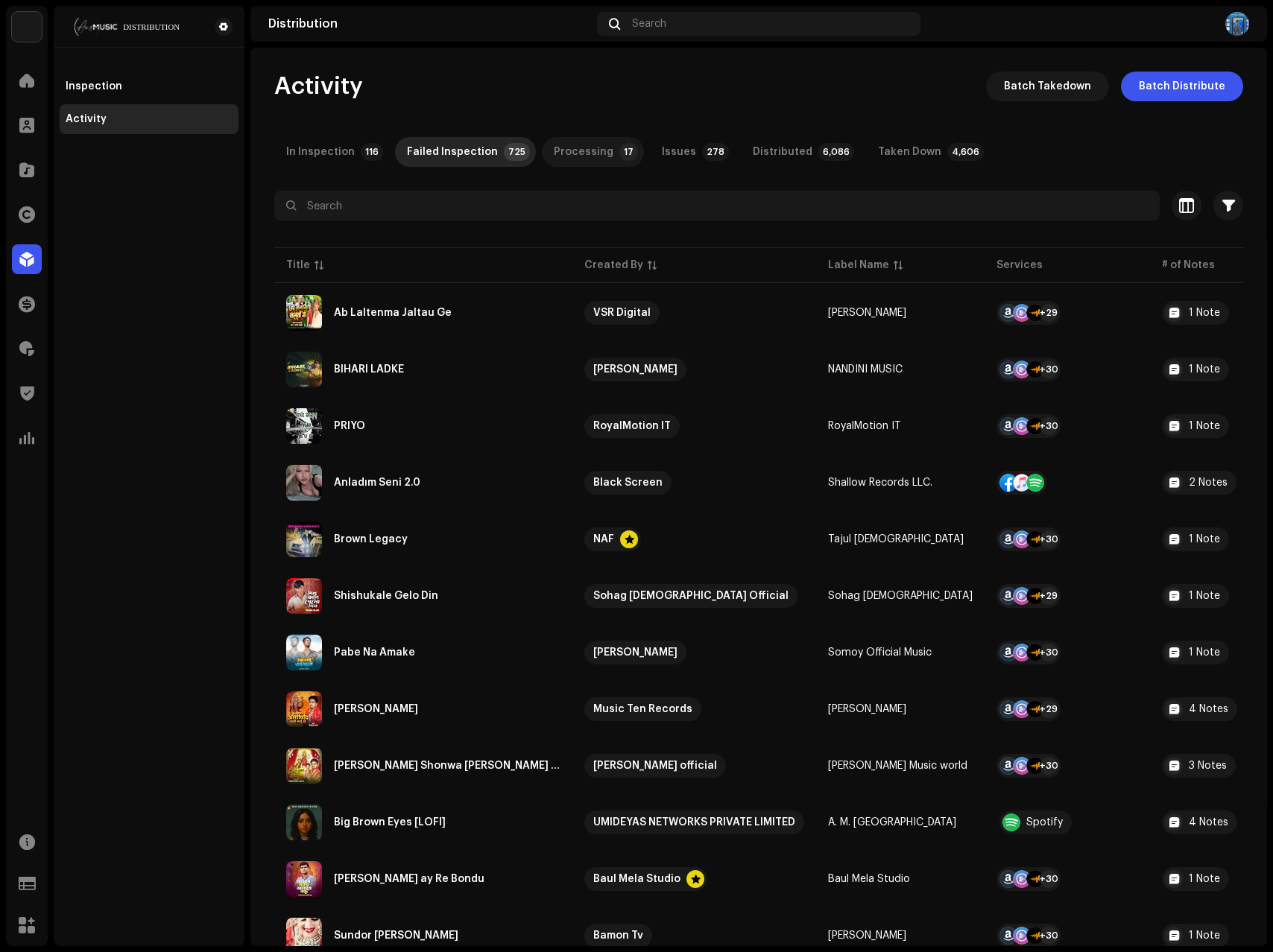
click at [580, 151] on div "Processing" at bounding box center [583, 152] width 59 height 30
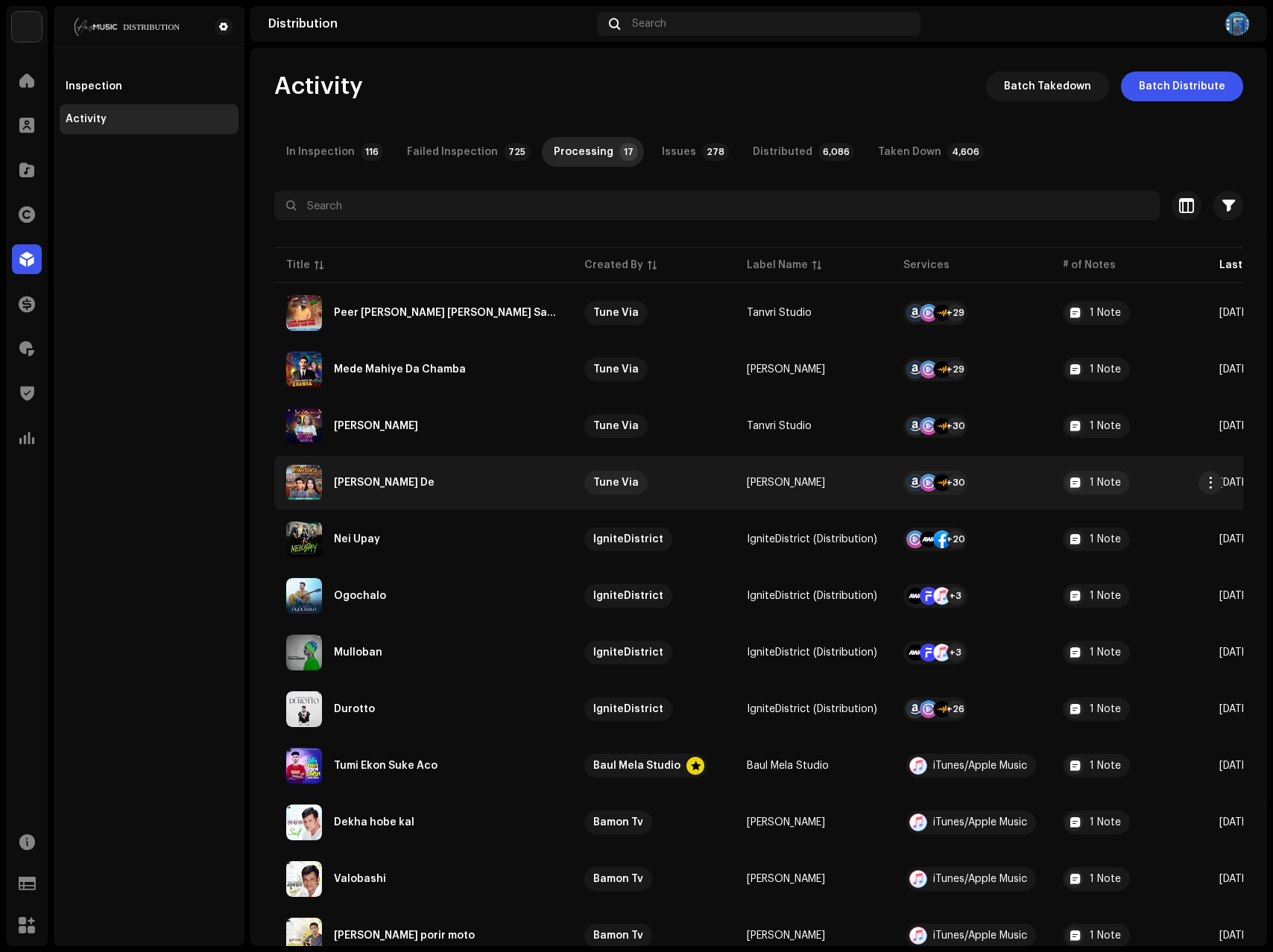
click at [433, 476] on div "Mele Zindagi De" at bounding box center [423, 482] width 274 height 36
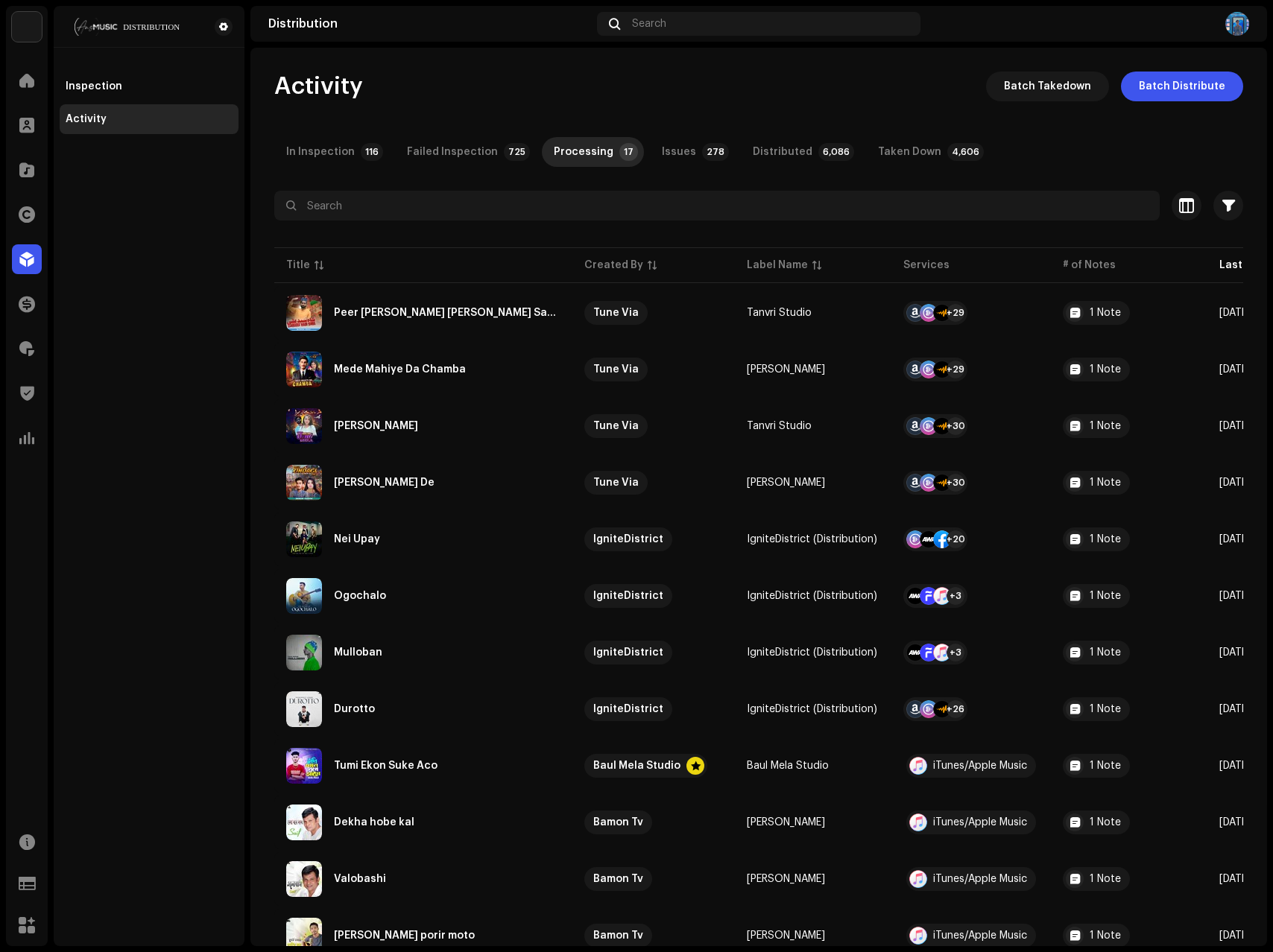
click at [1102, 395] on div "Mele Zindagi De Adnan Tanvri Service Last Enqueued Last Delivered Status Amazon…" at bounding box center [636, 476] width 1273 height 952
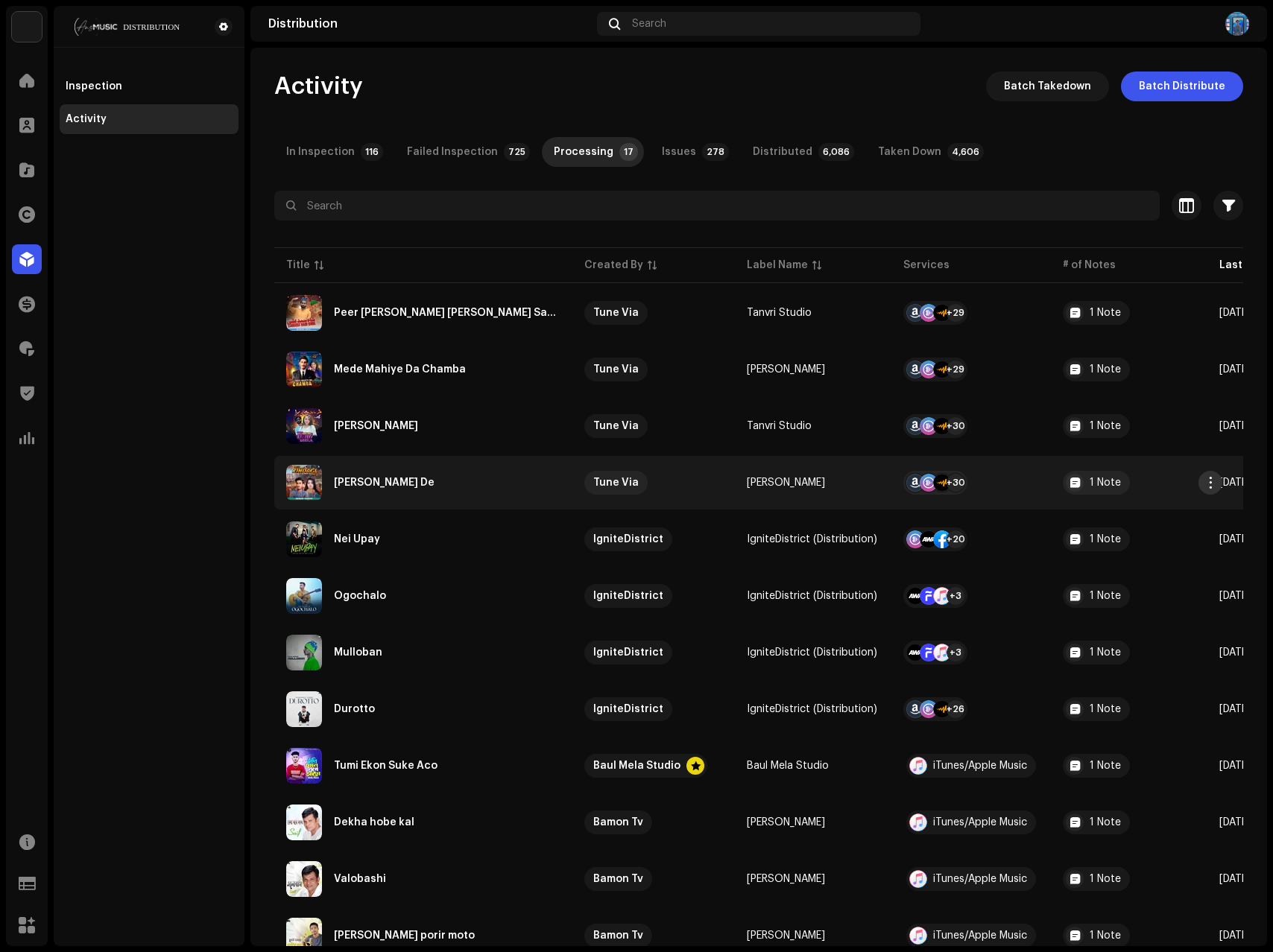
click at [1210, 483] on span "button" at bounding box center [1211, 482] width 12 height 12
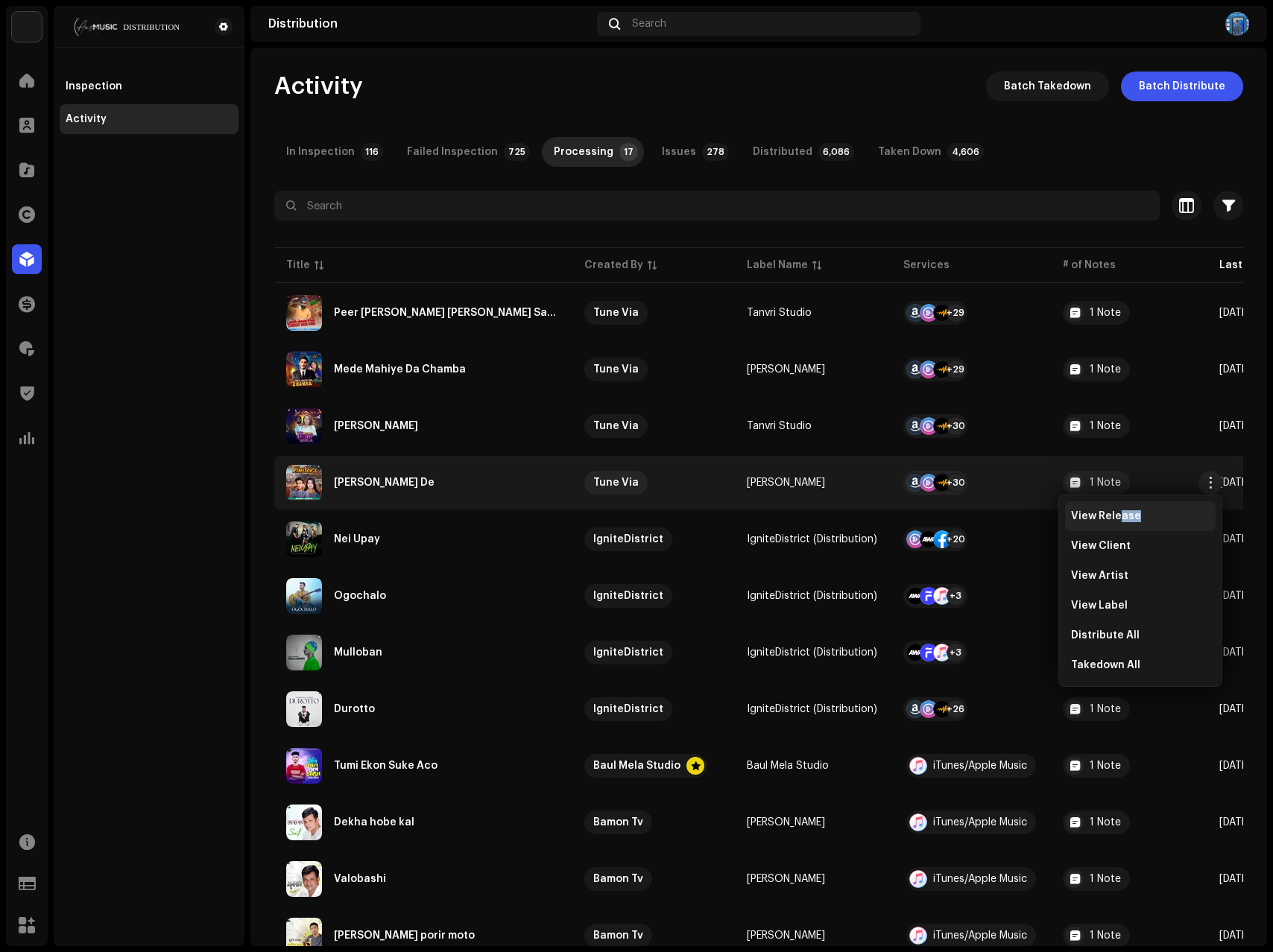
click at [1120, 522] on div "View Release" at bounding box center [1140, 516] width 150 height 30
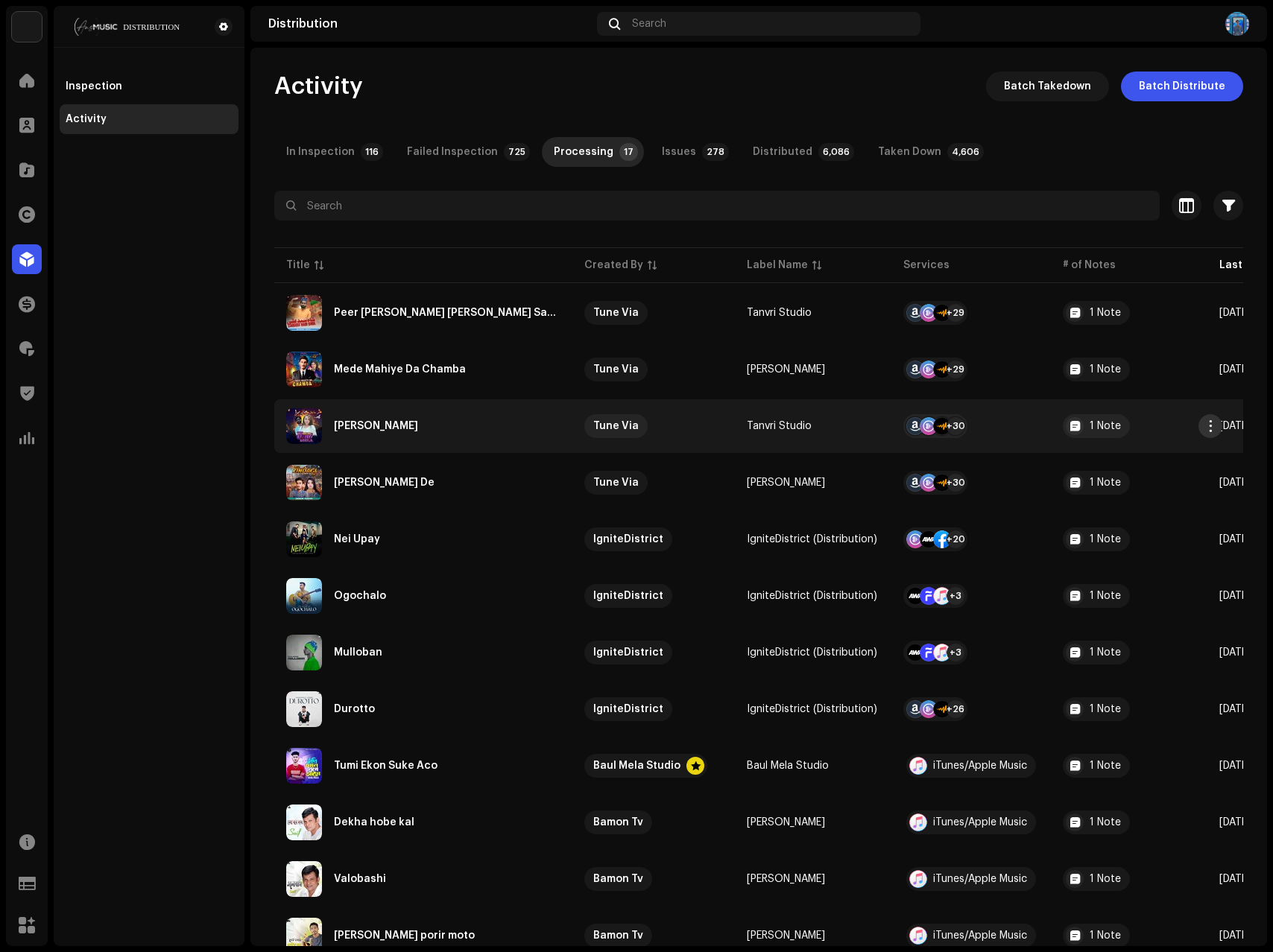
click at [1208, 430] on span "button" at bounding box center [1211, 426] width 12 height 12
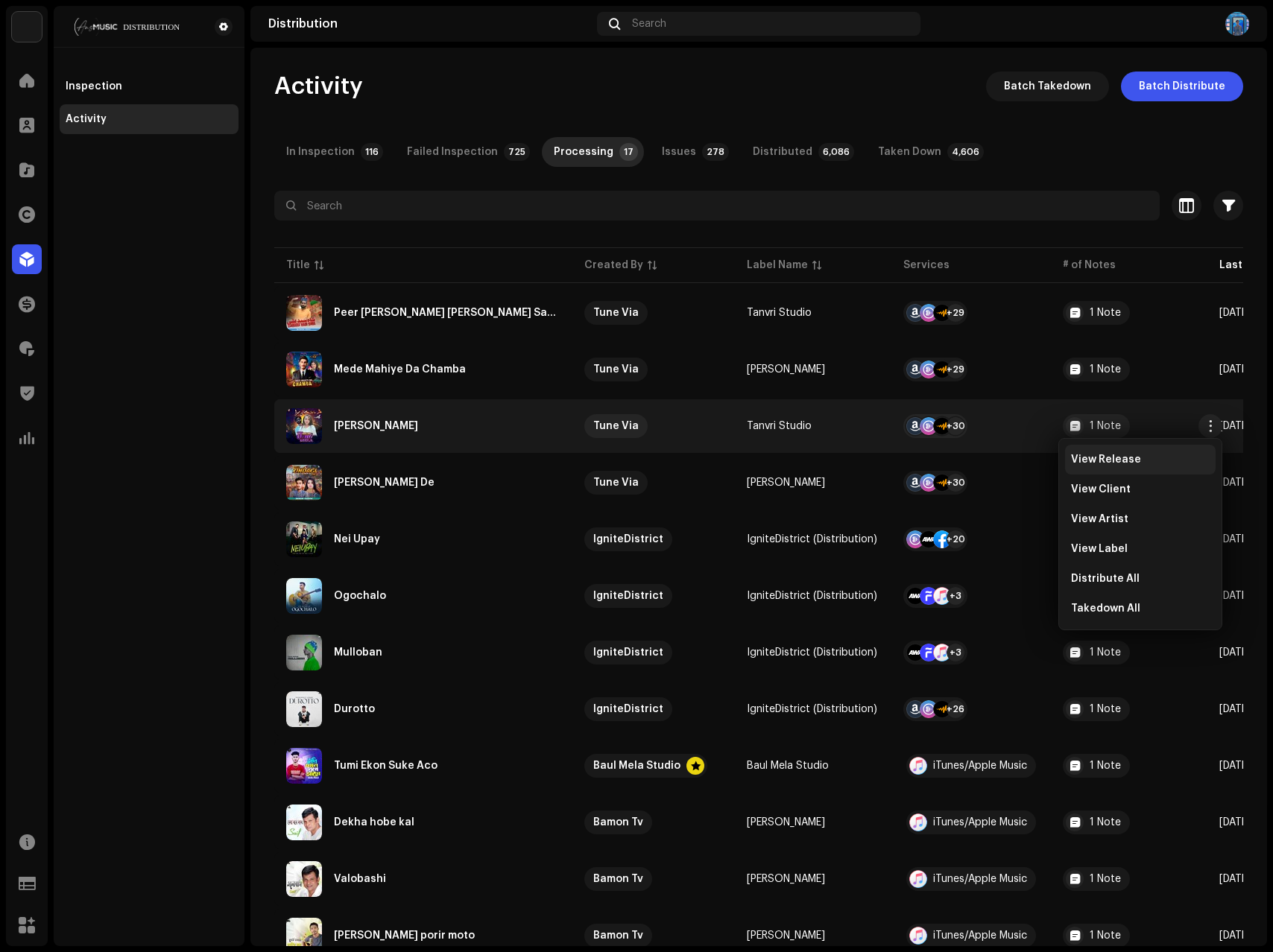
click at [1120, 459] on span "View Release" at bounding box center [1106, 459] width 70 height 12
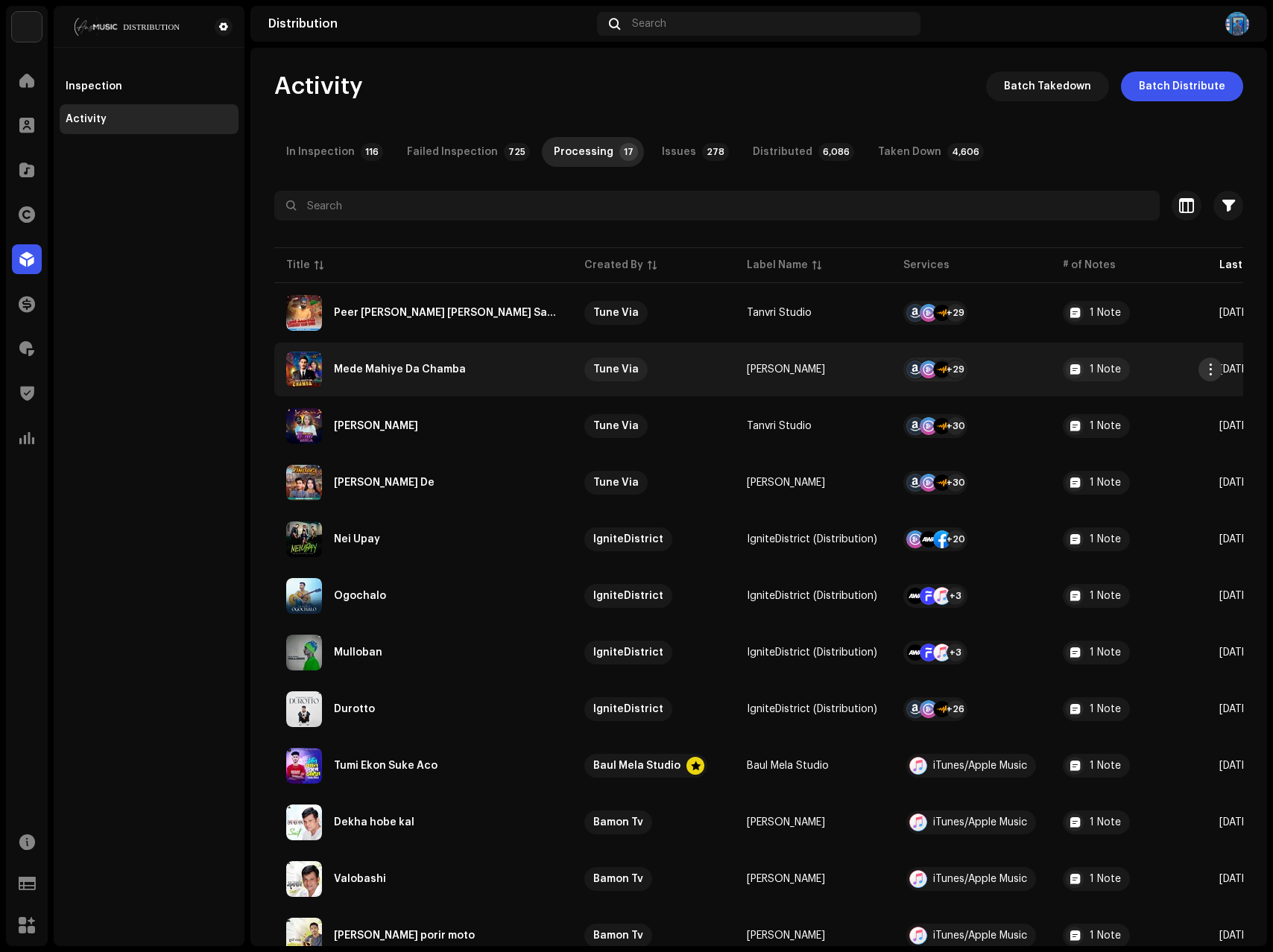
click at [1205, 372] on span "button" at bounding box center [1211, 369] width 12 height 12
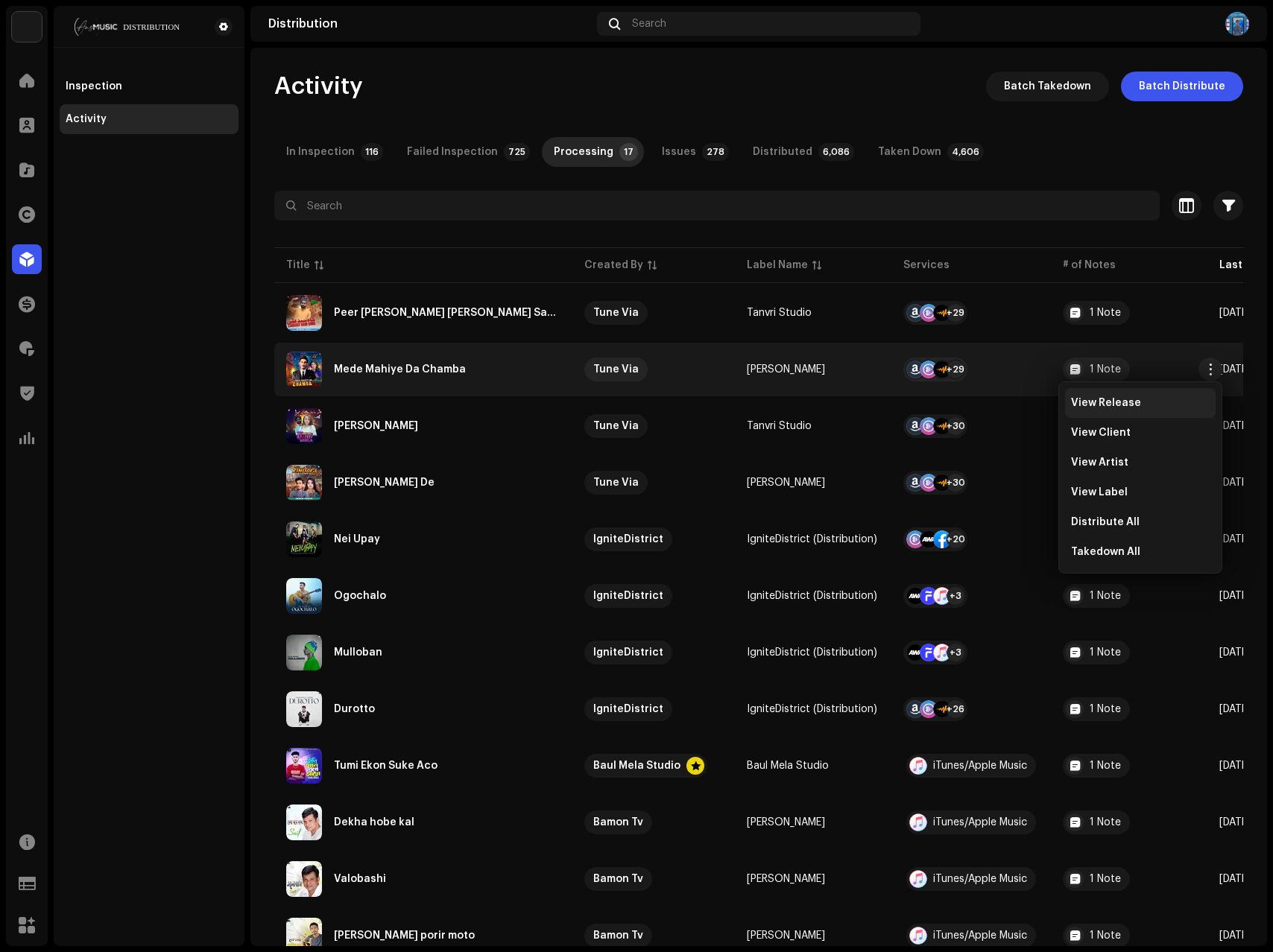
click at [1123, 405] on span "View Release" at bounding box center [1106, 403] width 70 height 12
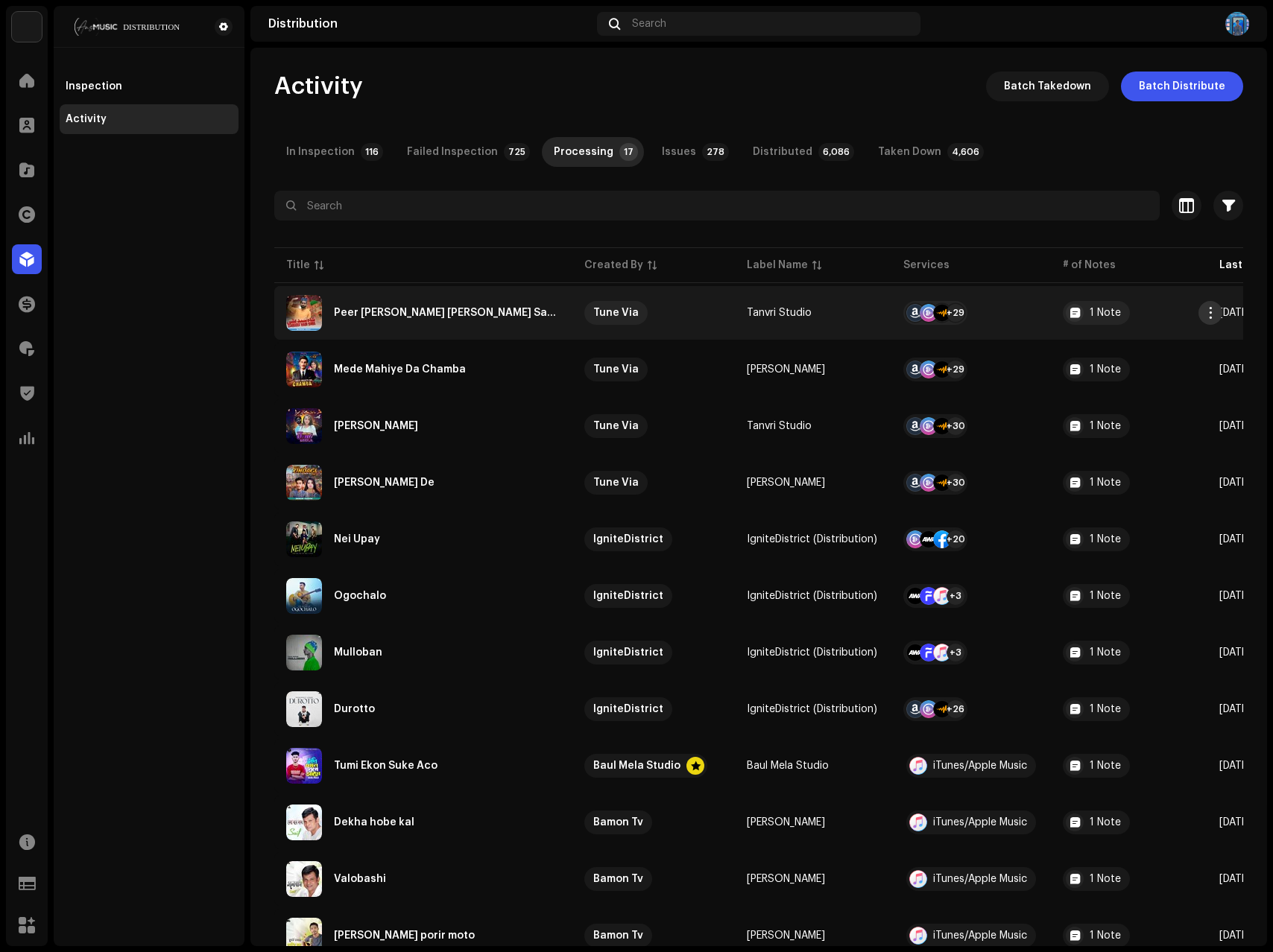
click at [1210, 316] on span "button" at bounding box center [1211, 313] width 12 height 12
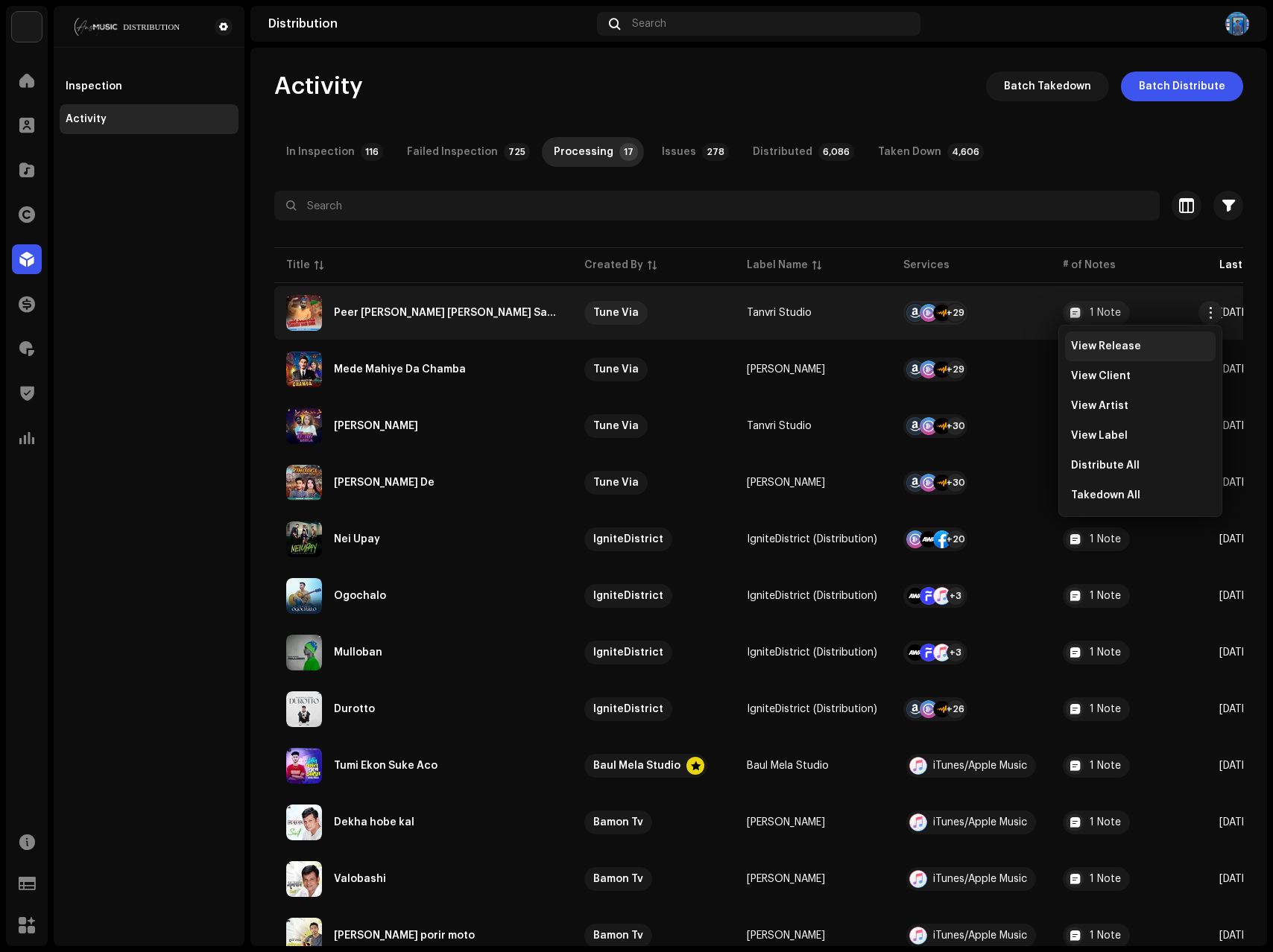
click at [1155, 340] on div "View Release" at bounding box center [1141, 346] width 139 height 12
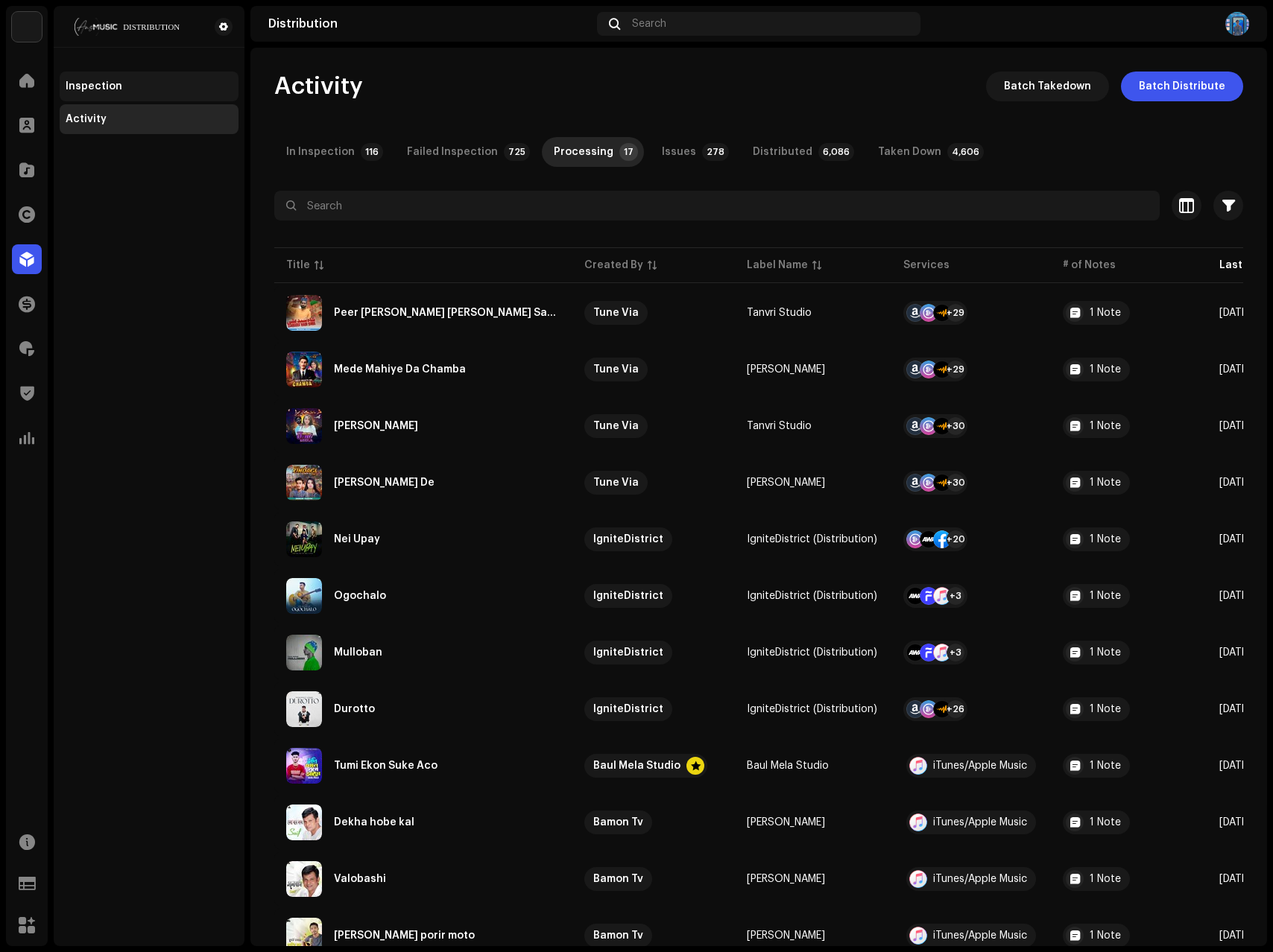
click at [114, 77] on div "Inspection" at bounding box center [149, 87] width 179 height 30
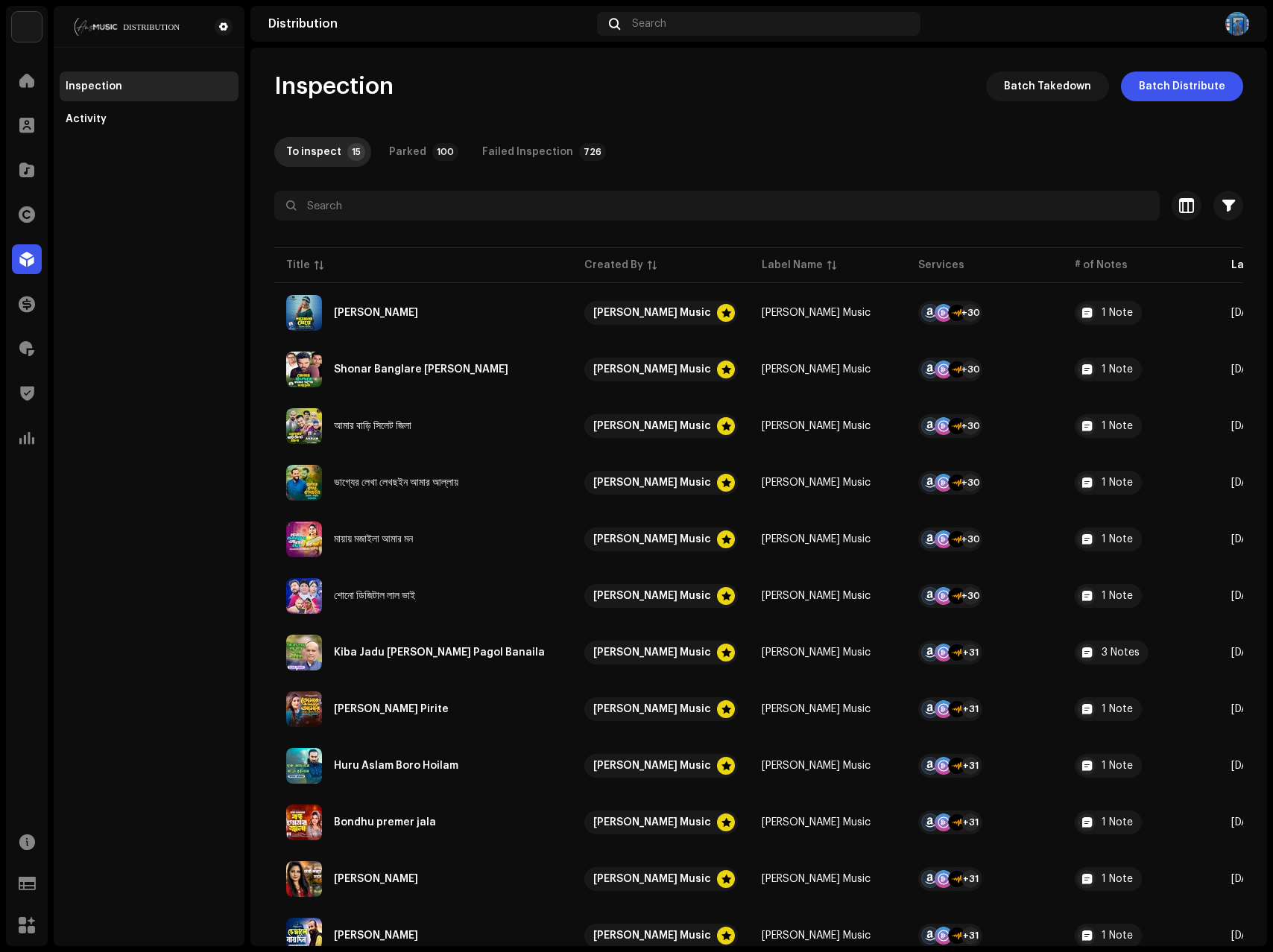
click at [829, 149] on div "To inspect 15 Parked 100 Failed Inspection 726" at bounding box center [758, 152] width 969 height 30
click at [123, 121] on div "Activity" at bounding box center [149, 119] width 167 height 12
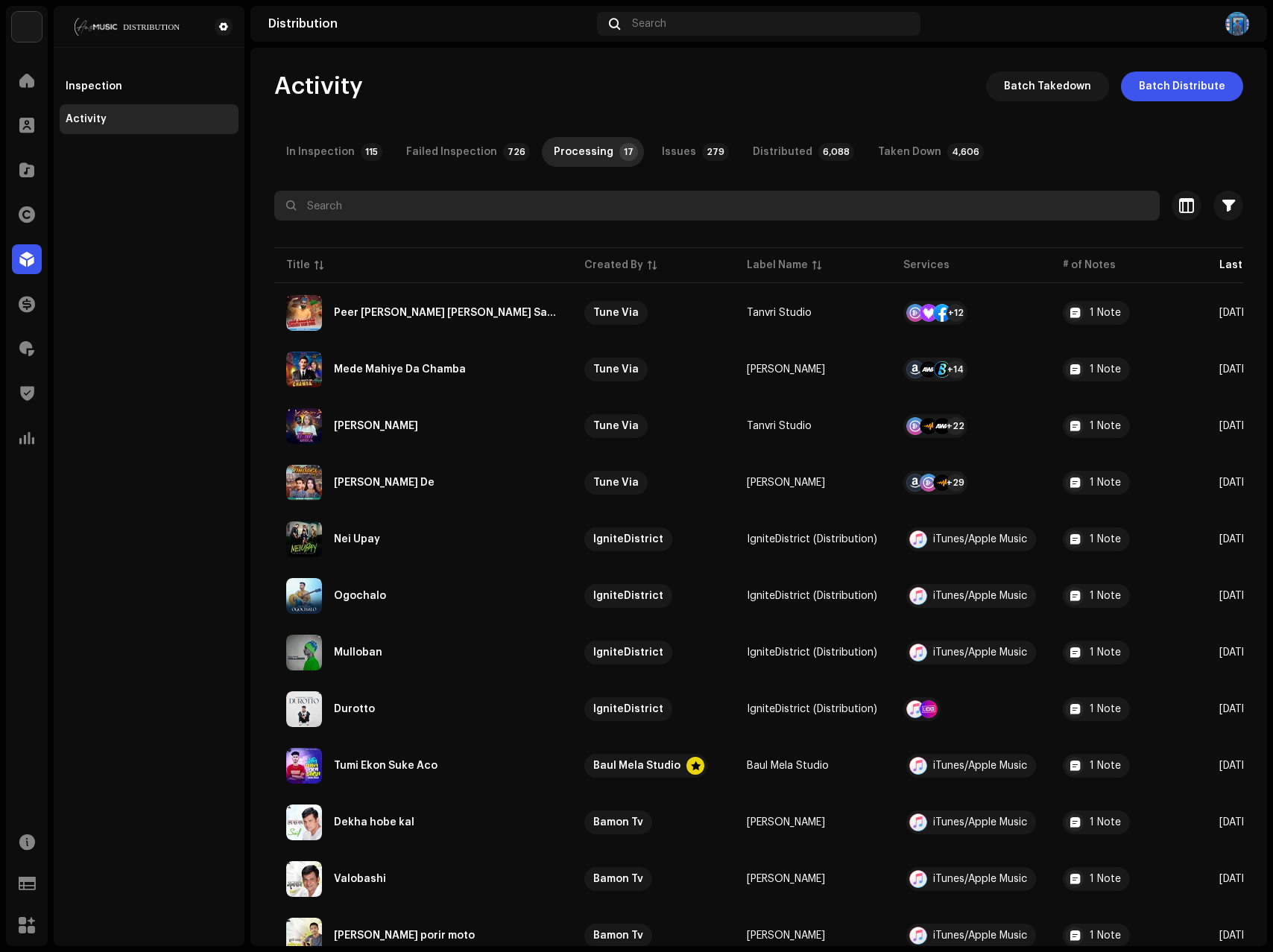
click at [349, 197] on input "text" at bounding box center [717, 206] width 886 height 30
paste input "Main Madine Chaliyan Aa"
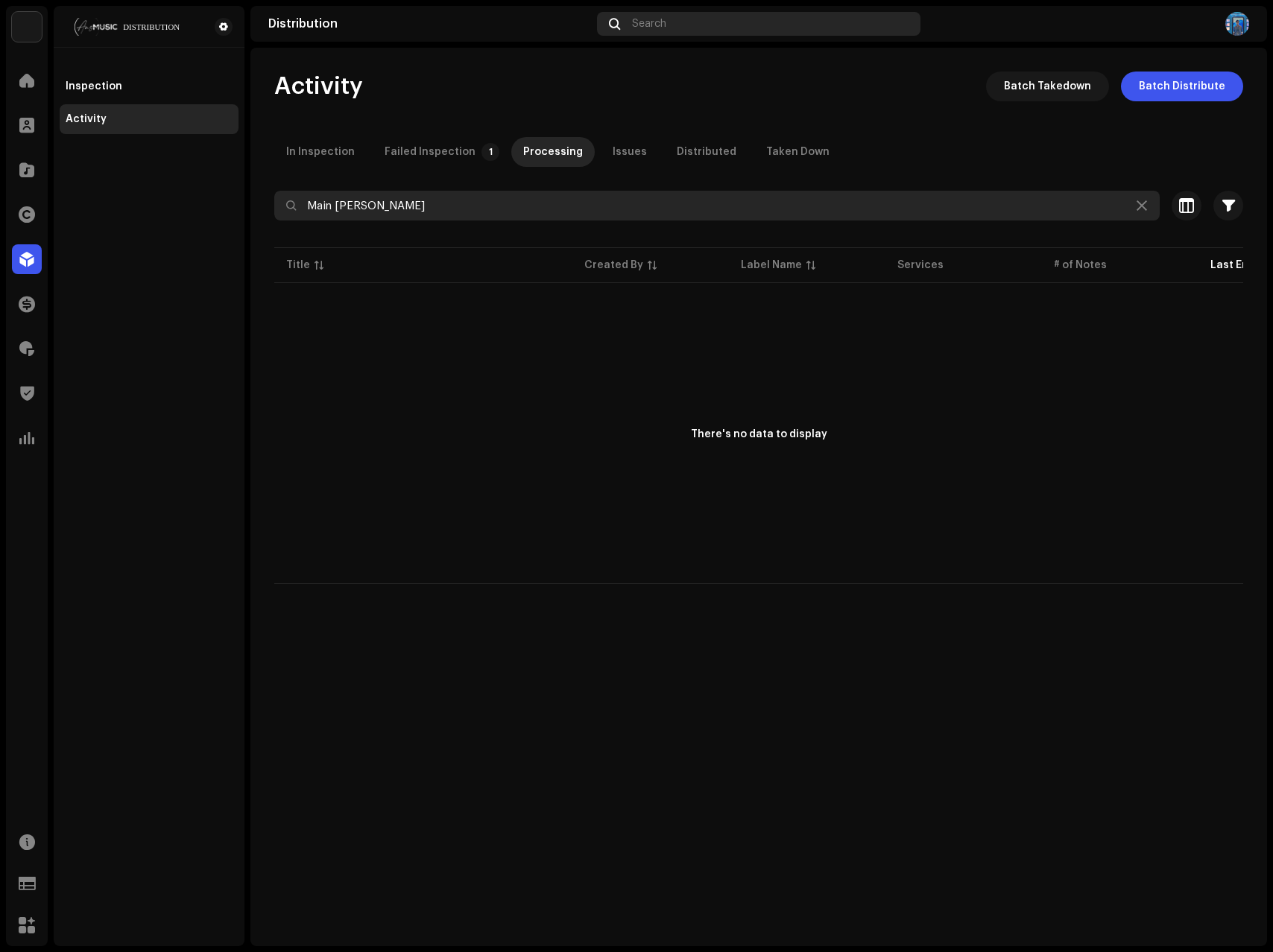
type input "Main Madine Chaliyan Aa"
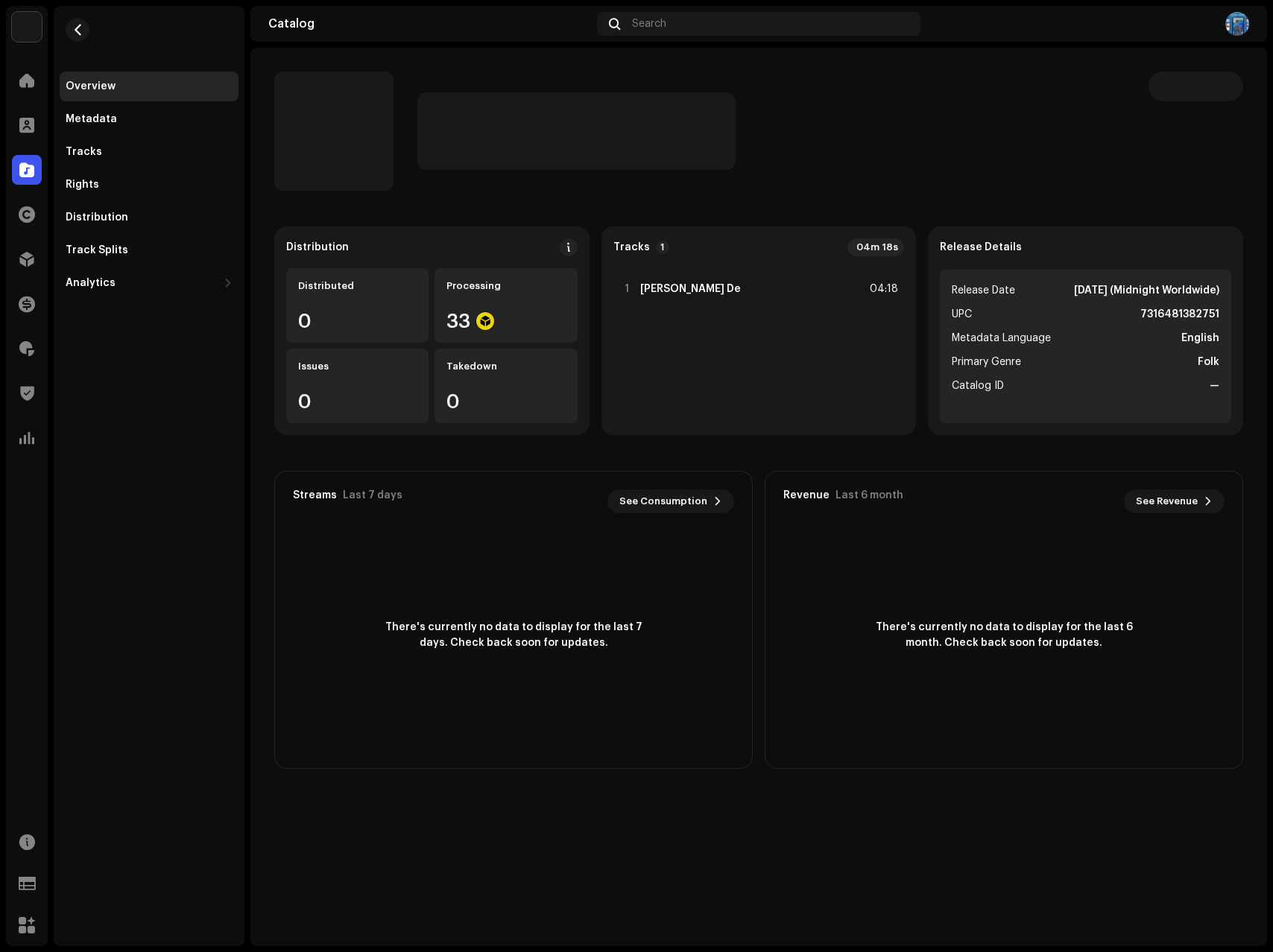
click at [1184, 312] on strong "7316481382751" at bounding box center [1180, 315] width 79 height 18
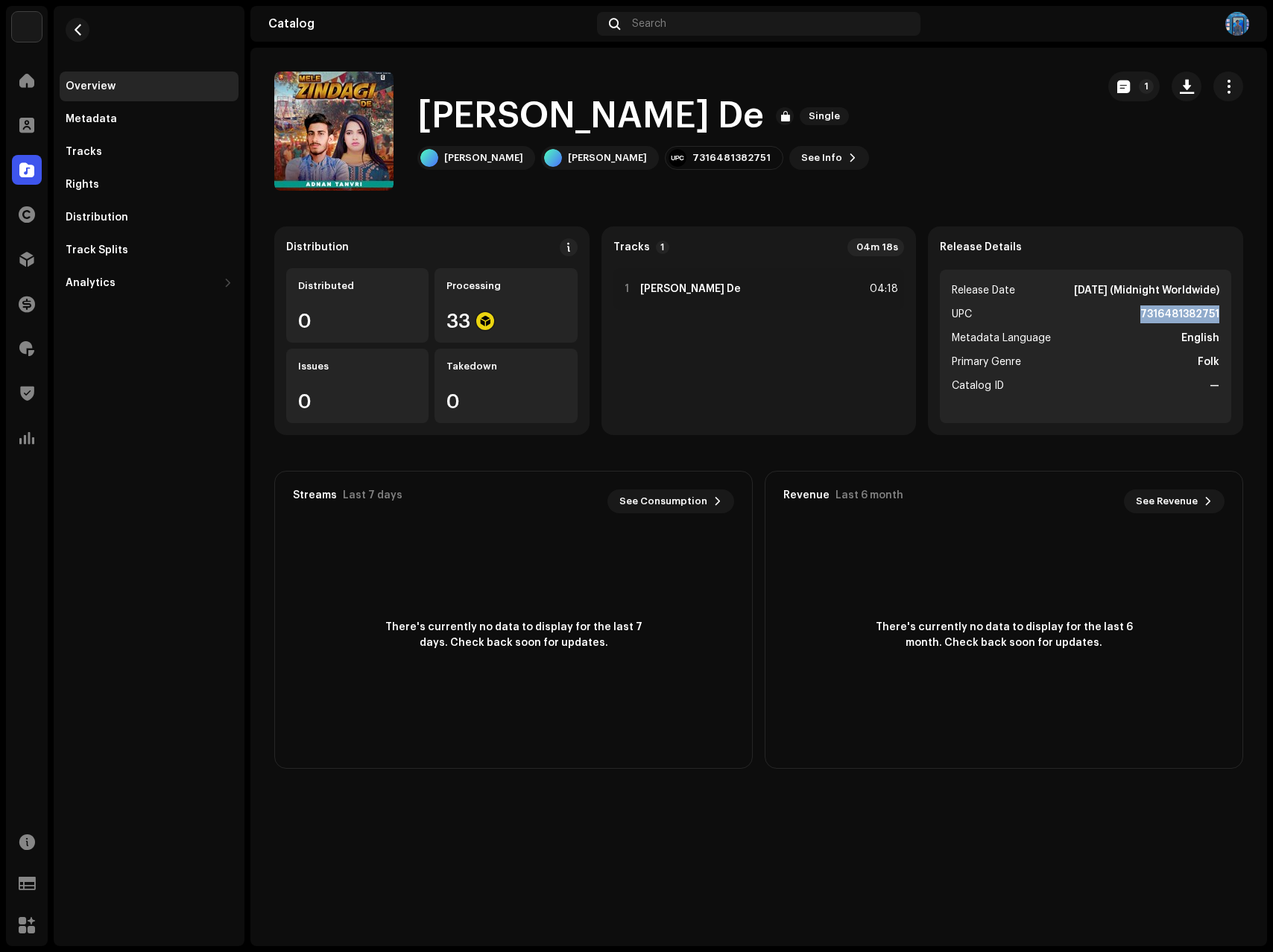
click at [1184, 312] on strong "7316481382751" at bounding box center [1180, 315] width 79 height 18
copy strong "7316481382751"
click at [79, 31] on span "button" at bounding box center [78, 30] width 12 height 12
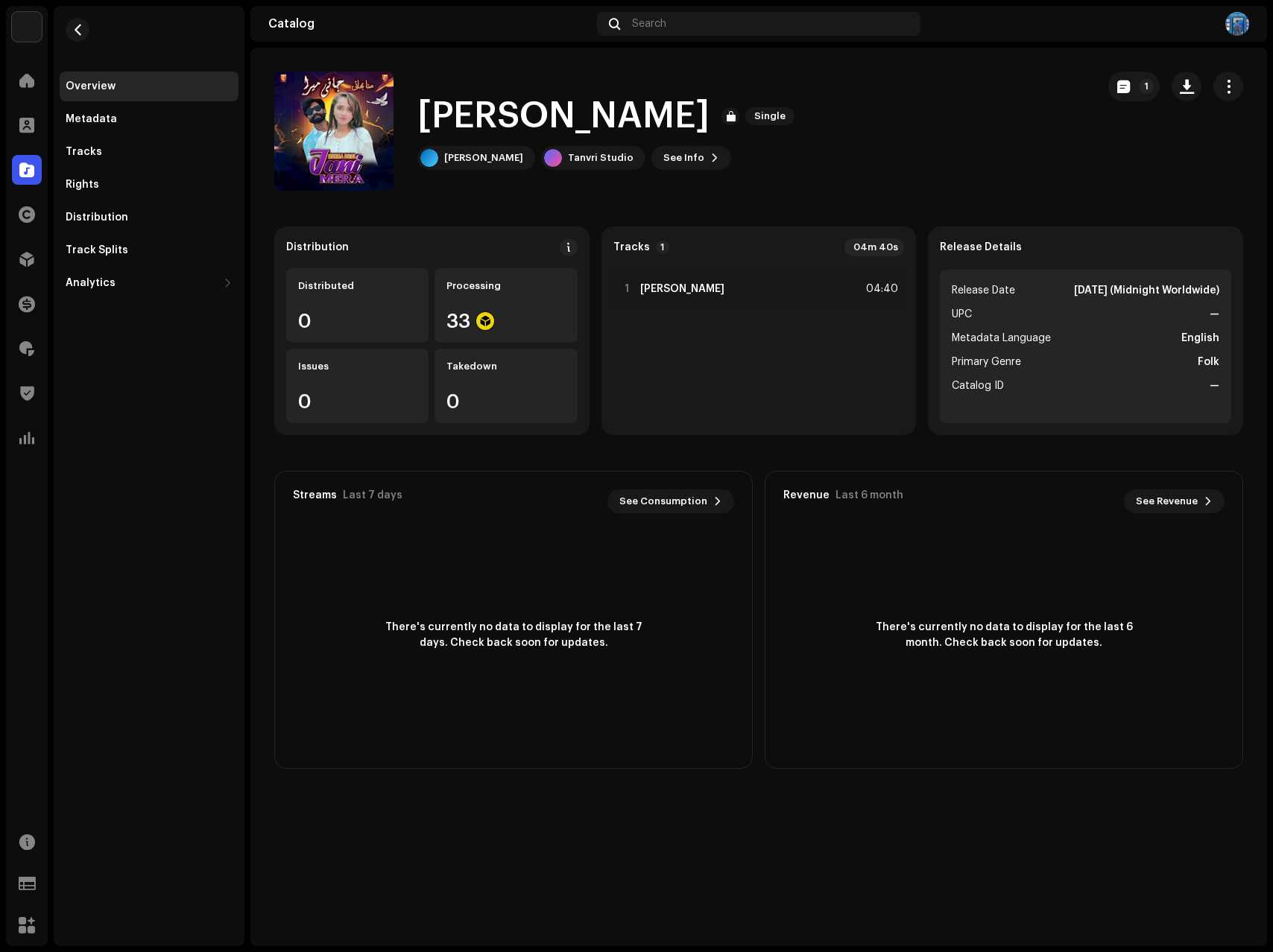
click at [867, 183] on div "Jani Mera Single Munna Bhai Tanvri Studio See Info 1" at bounding box center [679, 131] width 810 height 119
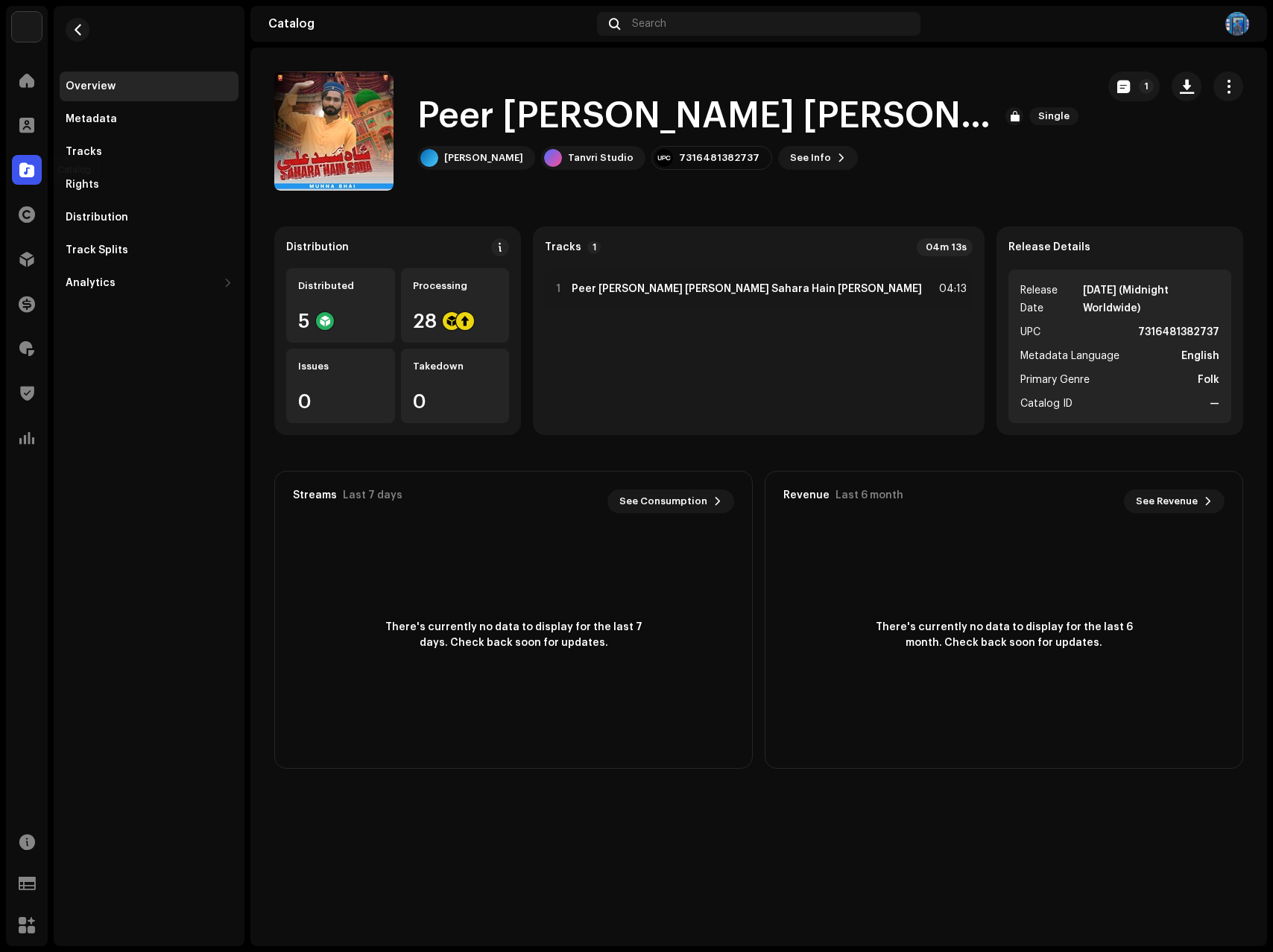
click at [26, 167] on span at bounding box center [26, 169] width 15 height 12
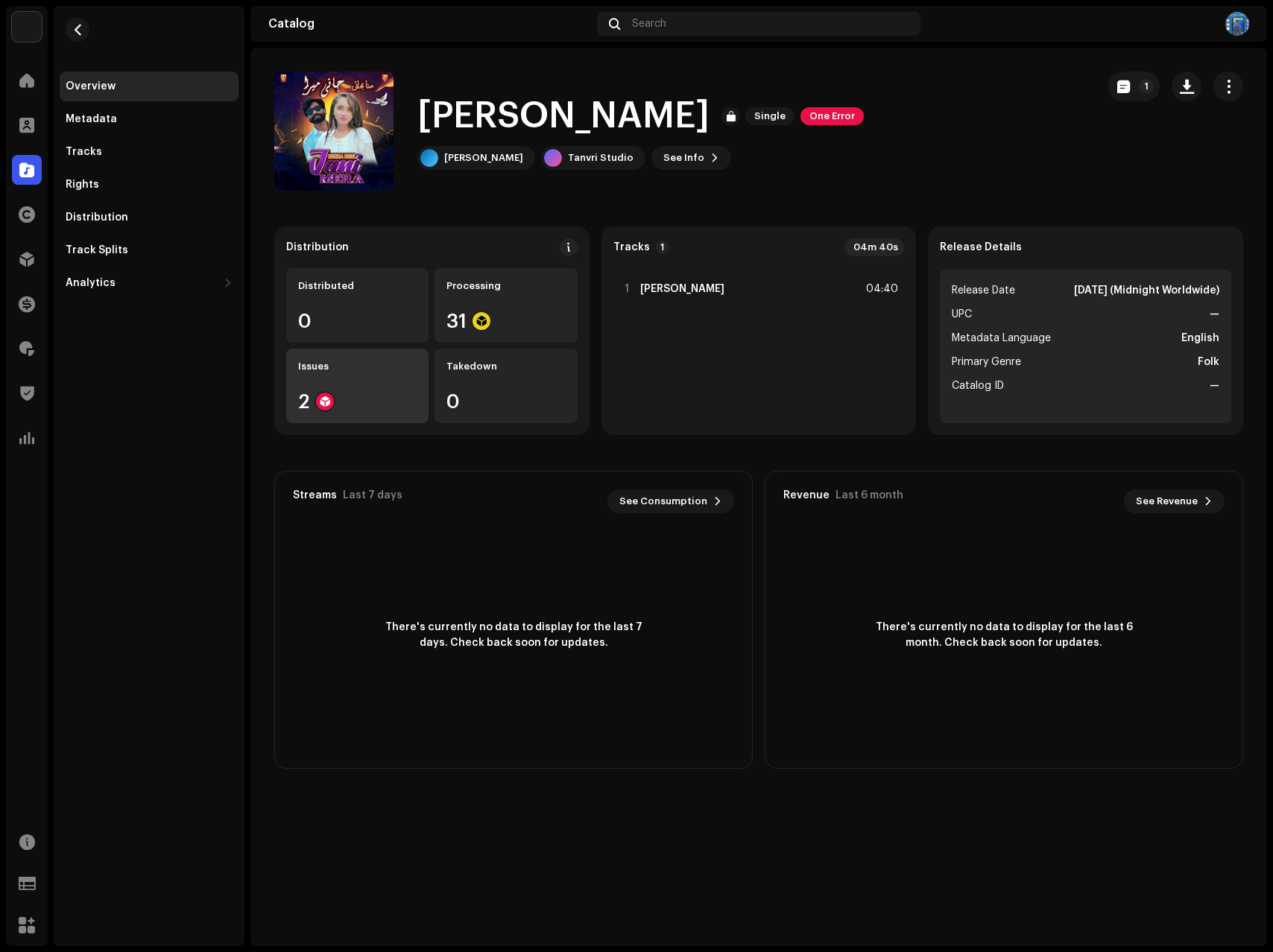
click at [385, 354] on div "Issues 2" at bounding box center [357, 386] width 142 height 74
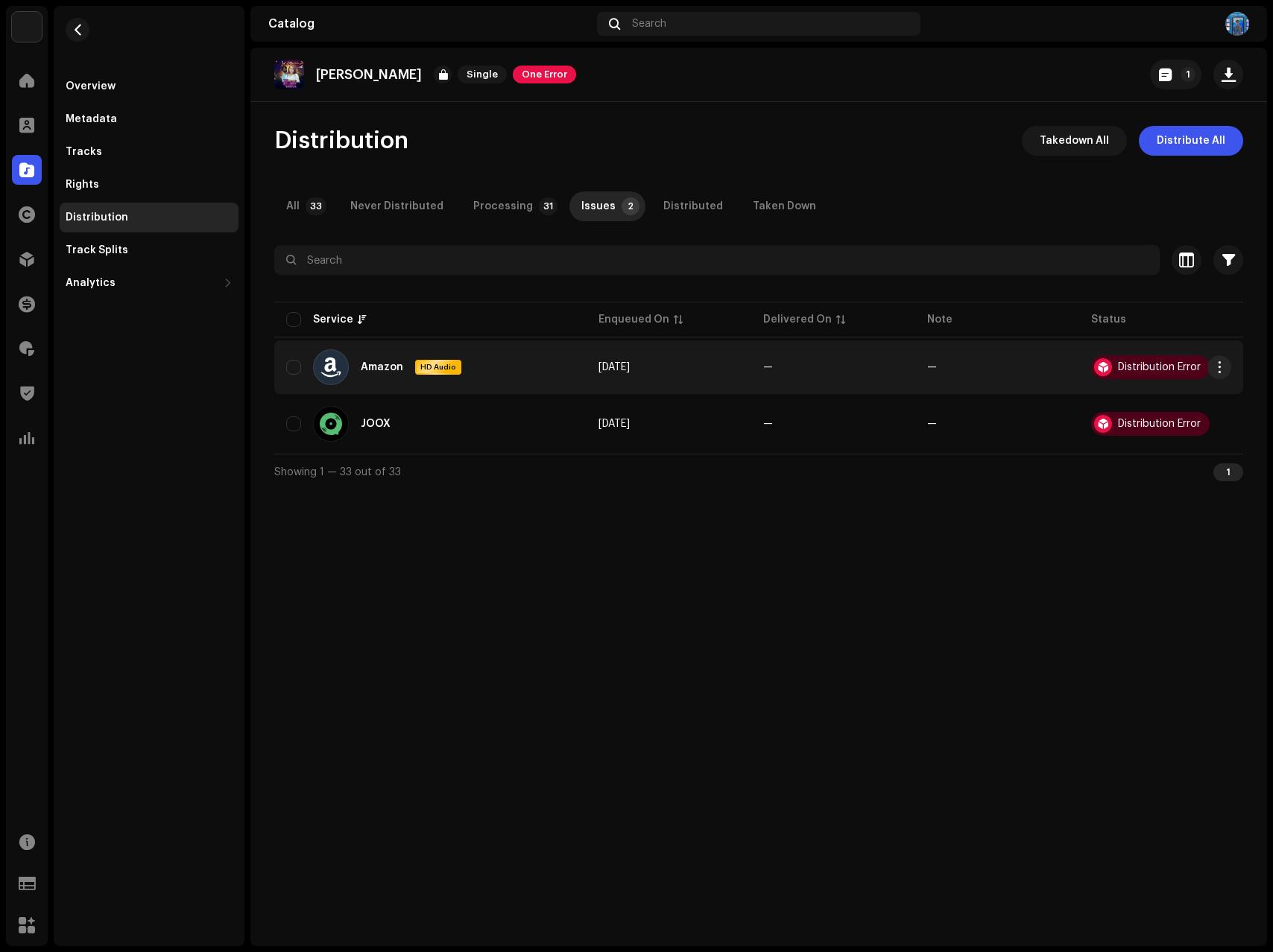
click at [1140, 370] on div "Distribution Error" at bounding box center [1159, 367] width 83 height 11
click at [1221, 367] on span "button" at bounding box center [1220, 367] width 12 height 12
click at [1127, 400] on span "View Issues" at bounding box center [1110, 400] width 62 height 12
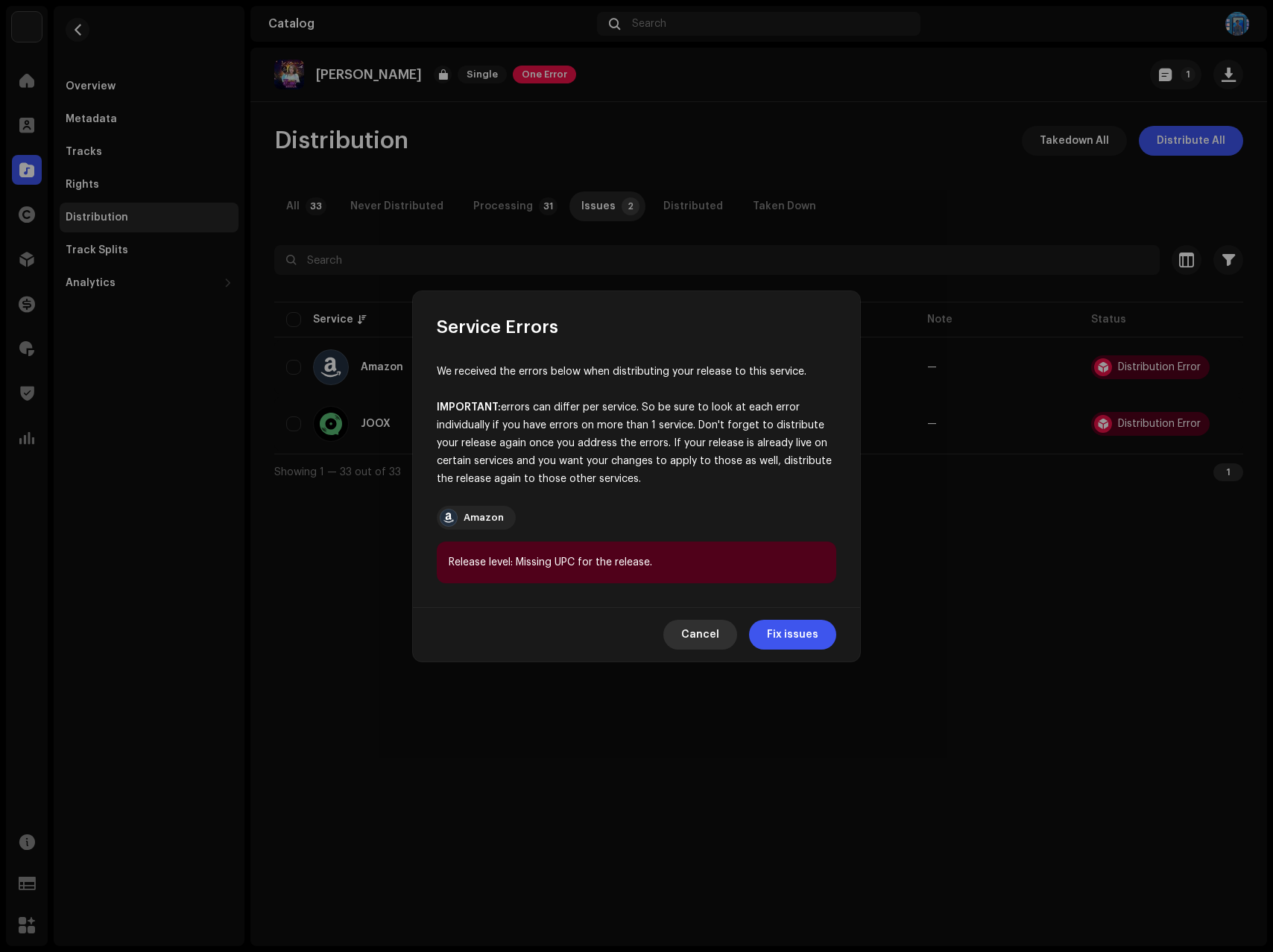
click at [692, 637] on span "Cancel" at bounding box center [701, 635] width 38 height 30
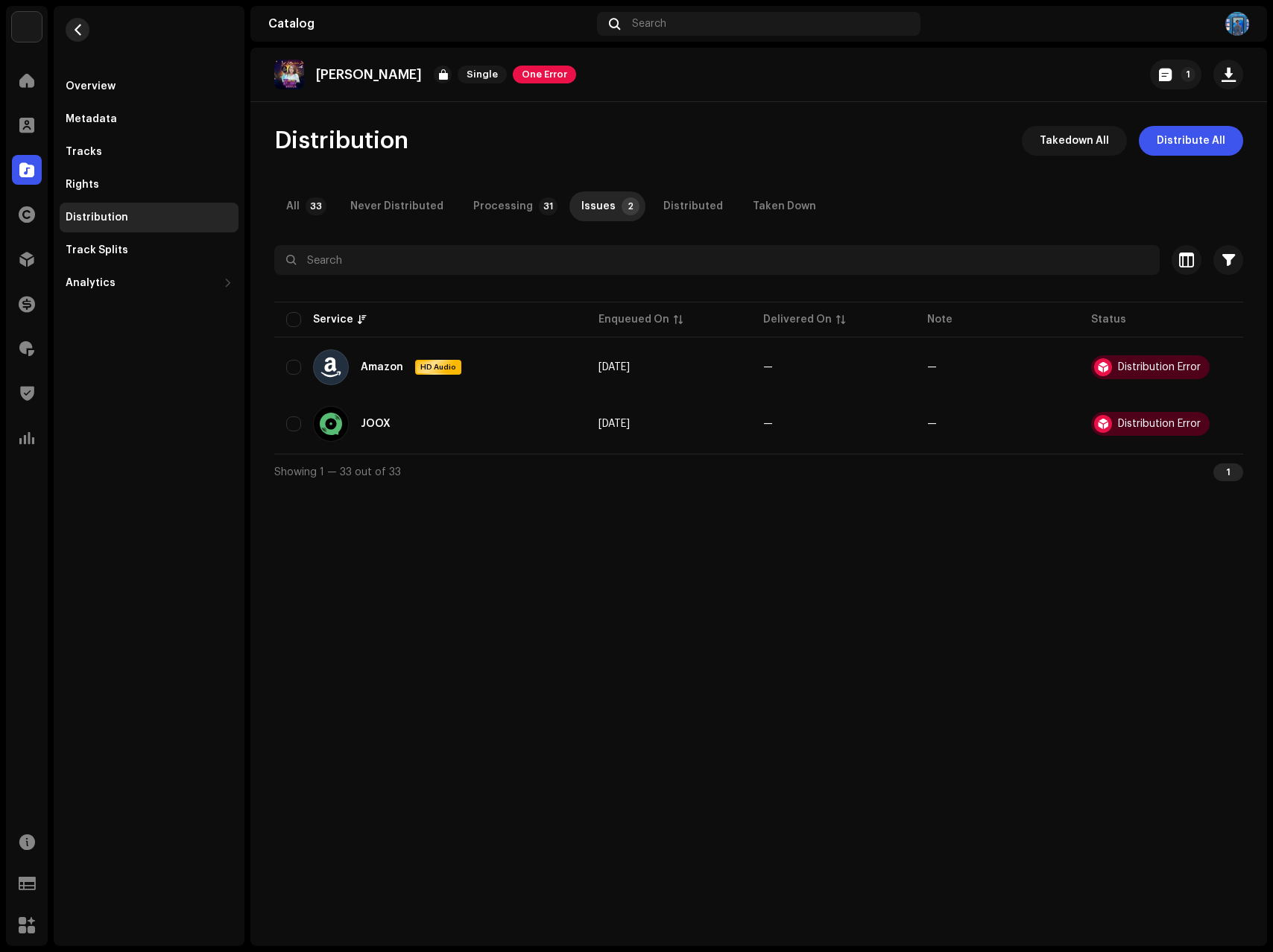
click at [75, 30] on span "button" at bounding box center [78, 30] width 12 height 12
click at [95, 85] on div "Overview" at bounding box center [90, 86] width 50 height 12
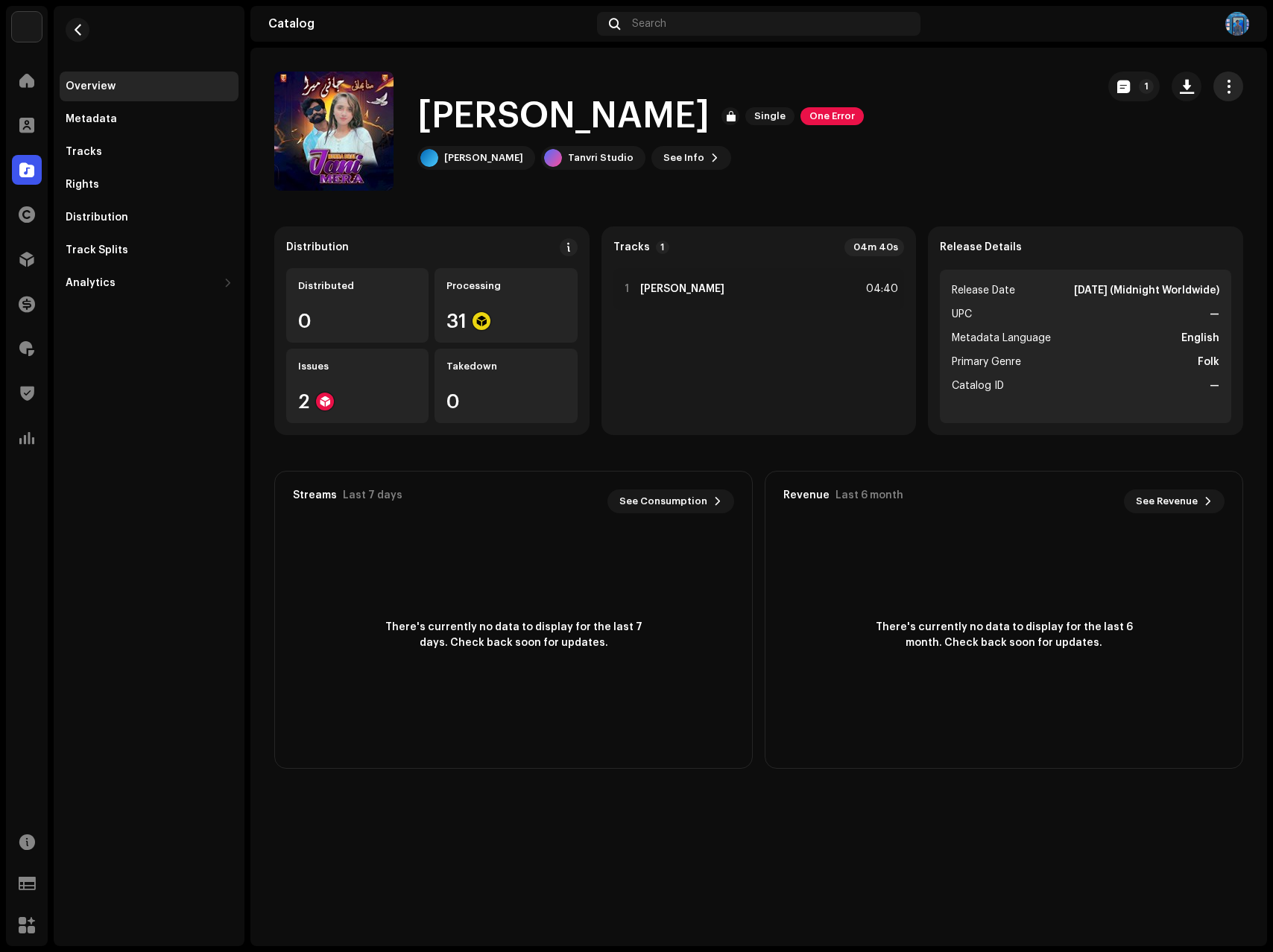
click at [1222, 92] on span "button" at bounding box center [1228, 86] width 14 height 12
click at [876, 158] on div "[PERSON_NAME] Single One Error Munna Bhai Tanvri Studio See Info 1" at bounding box center [679, 131] width 810 height 119
click at [76, 30] on span "button" at bounding box center [78, 30] width 12 height 12
